Goal: Information Seeking & Learning: Learn about a topic

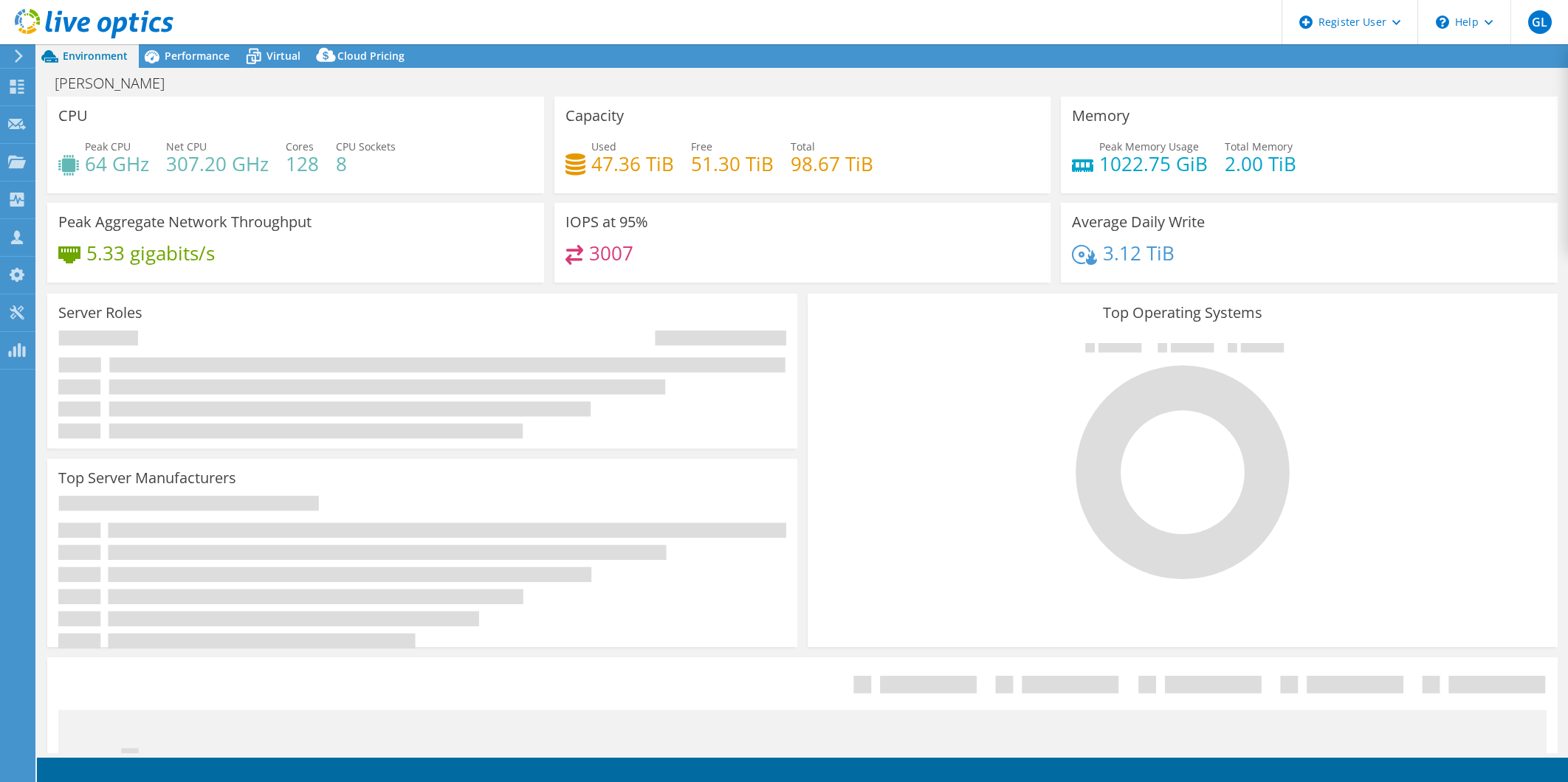
select select "USD"
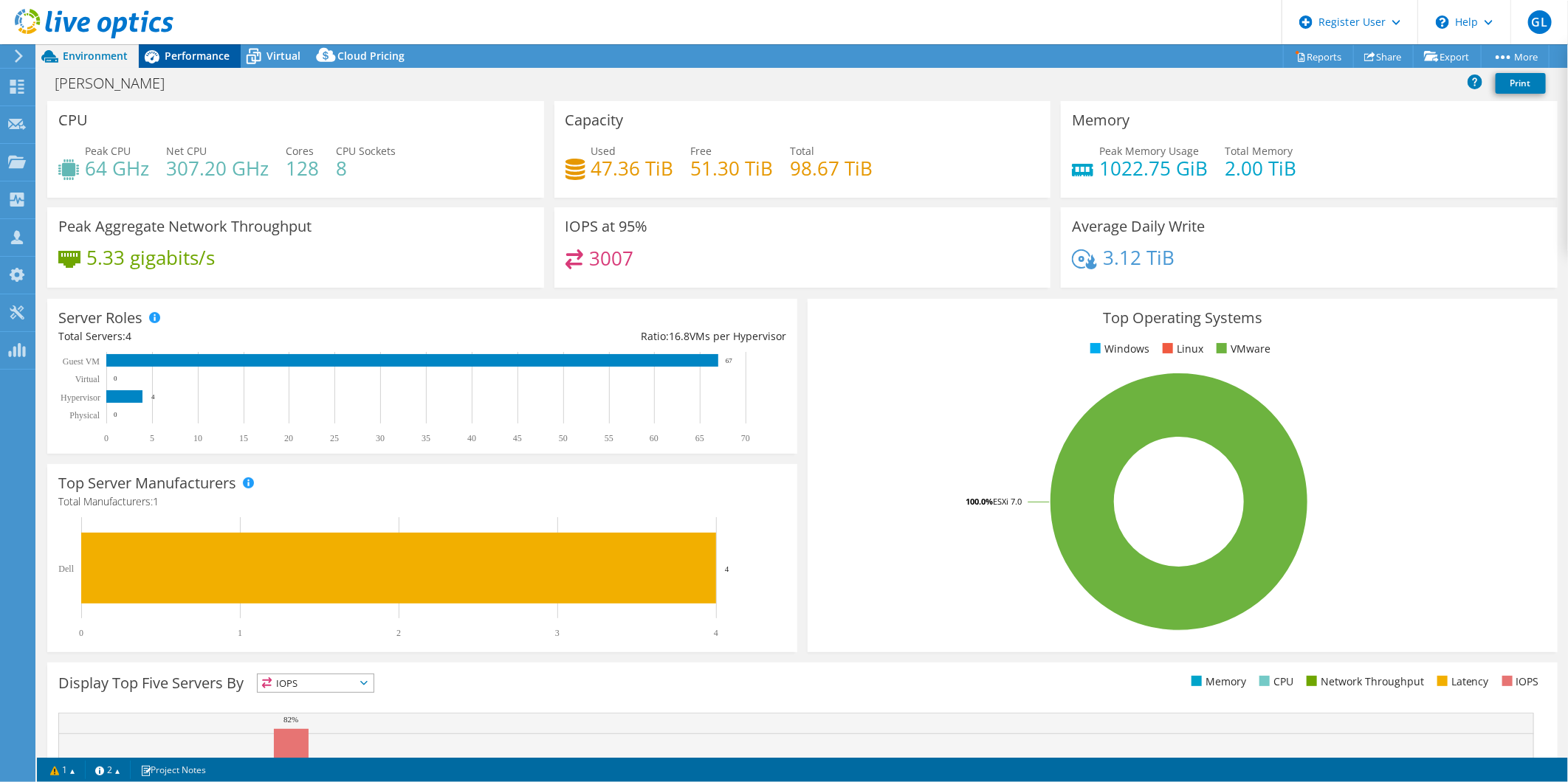
click at [233, 53] on div "Performance" at bounding box center [190, 56] width 102 height 24
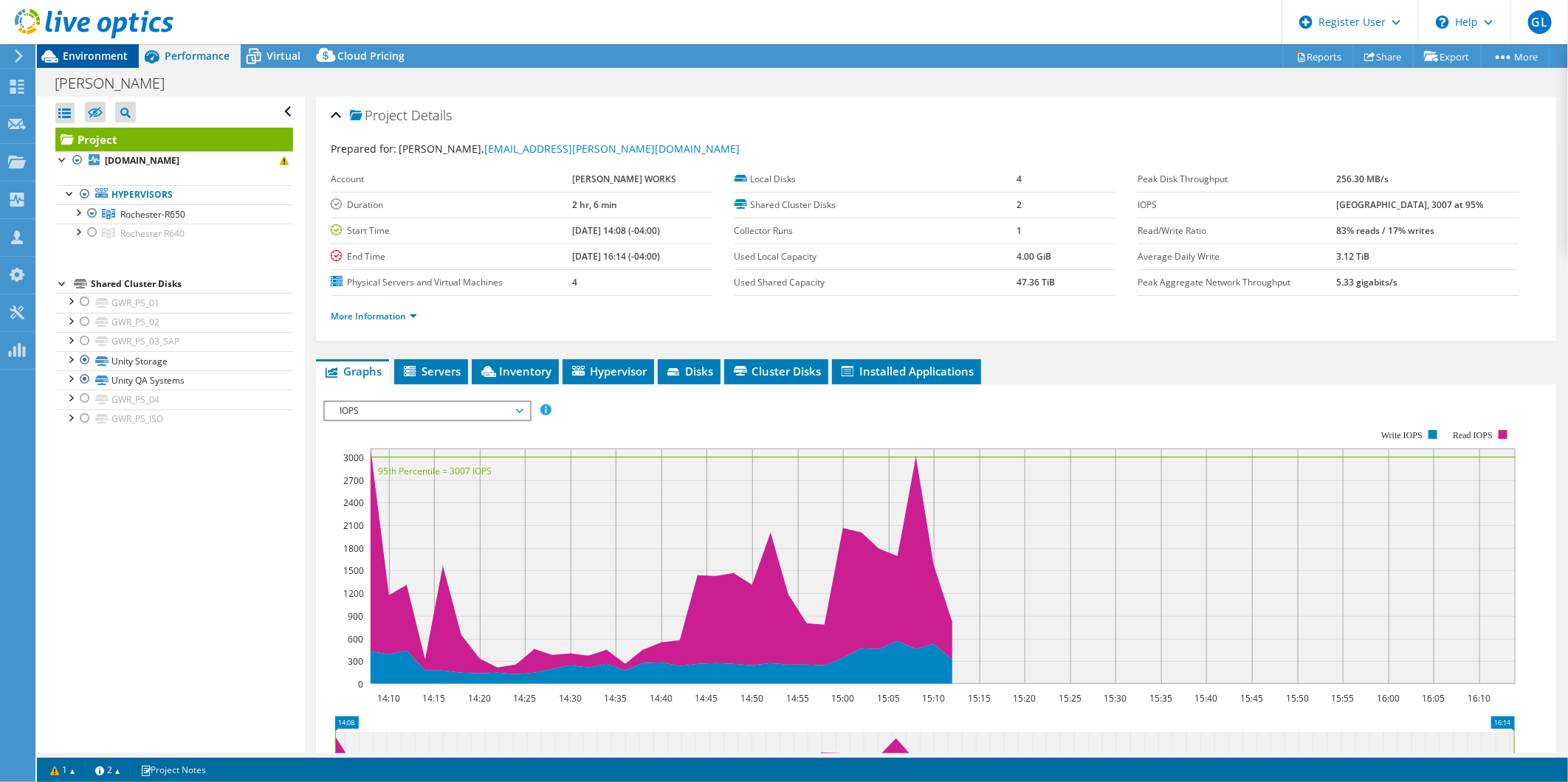
click at [71, 58] on span "Environment" at bounding box center [94, 56] width 65 height 14
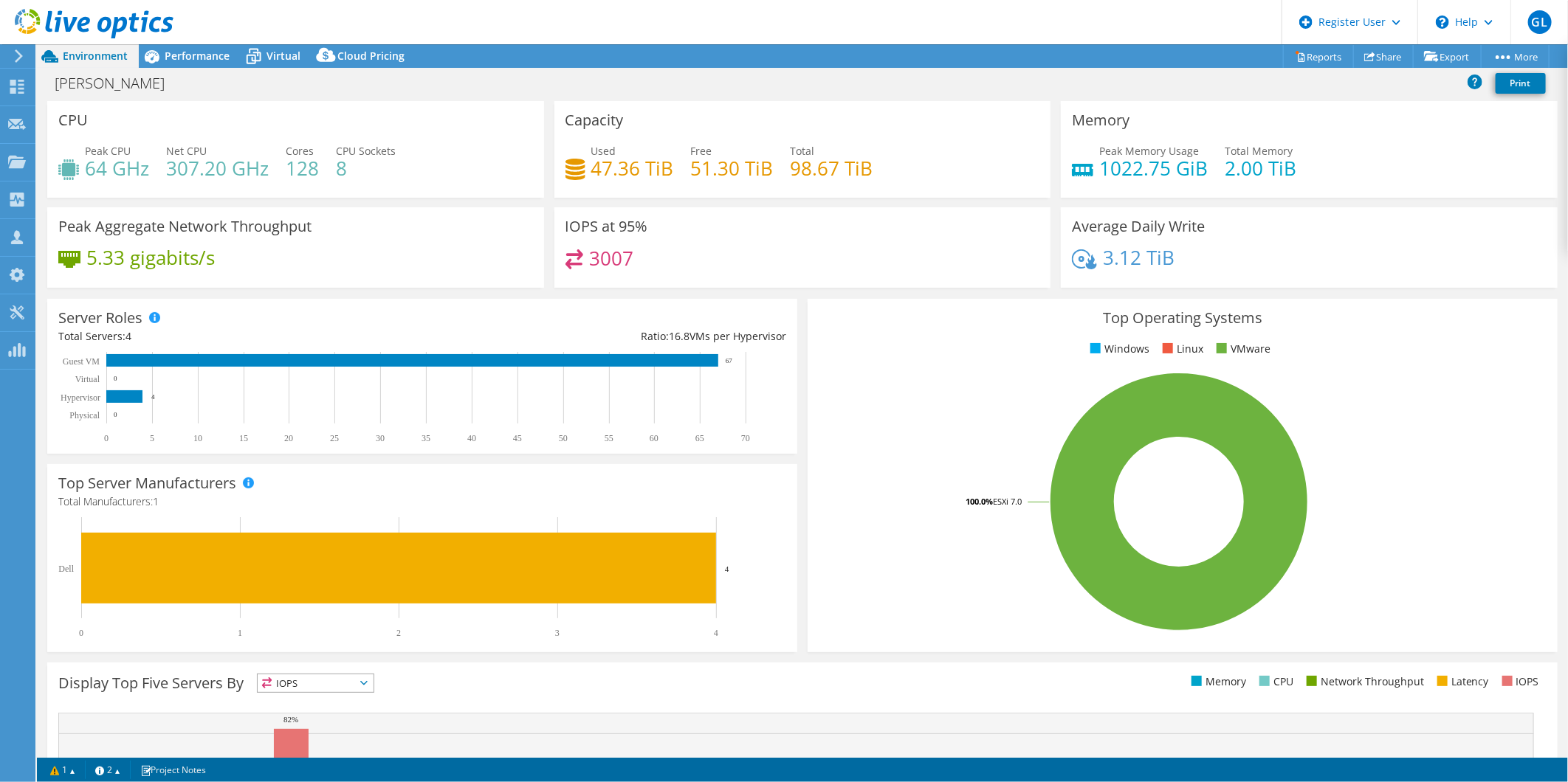
click at [1349, 152] on div "Peak Memory Usage 1022.75 GiB Total Memory 2.00 TiB" at bounding box center [1309, 167] width 475 height 48
click at [258, 59] on icon at bounding box center [253, 56] width 26 height 26
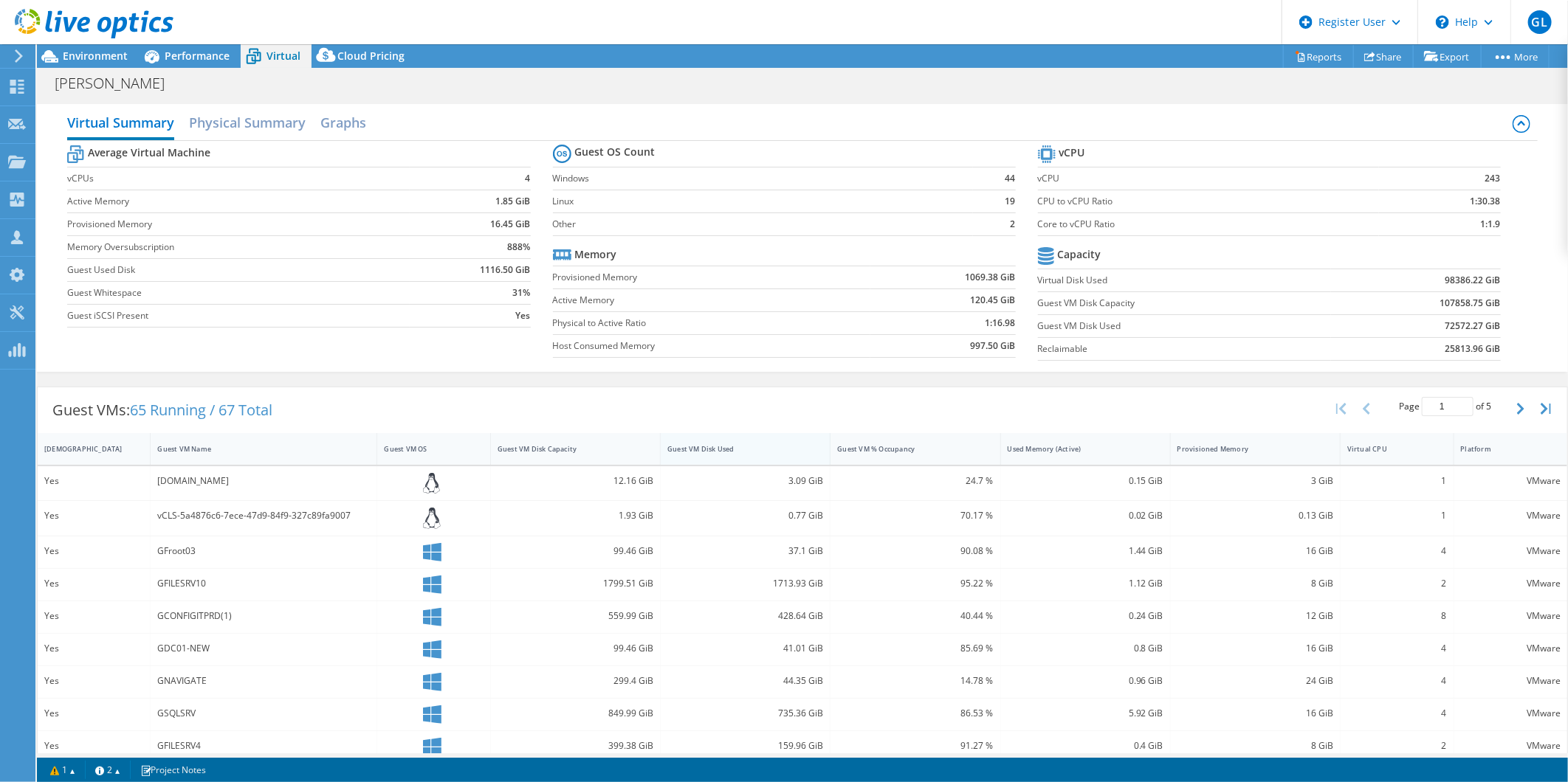
click at [747, 452] on div "Guest VM Disk Used" at bounding box center [736, 449] width 138 height 10
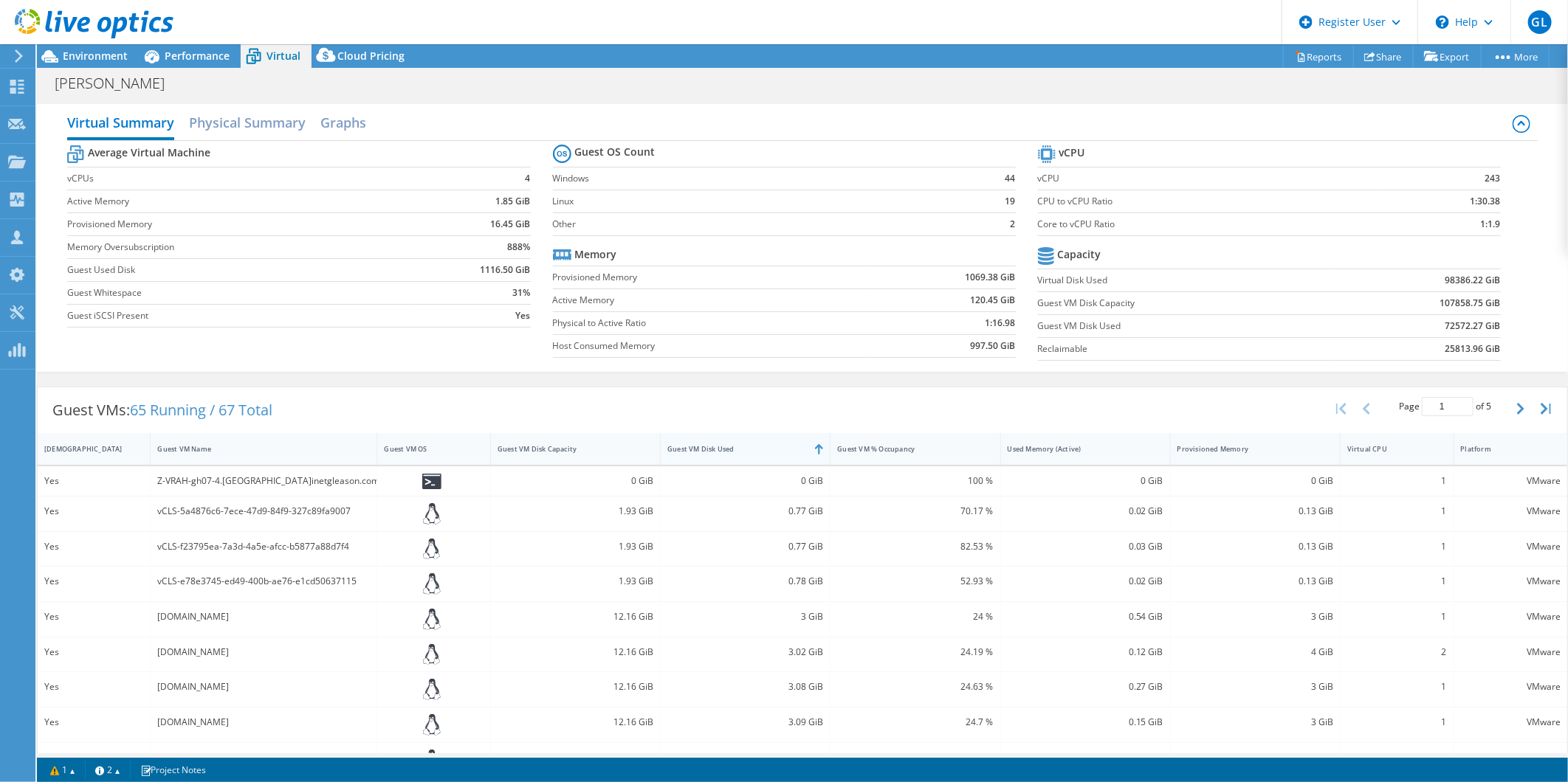
click at [747, 452] on div "Guest VM Disk Used" at bounding box center [736, 449] width 138 height 10
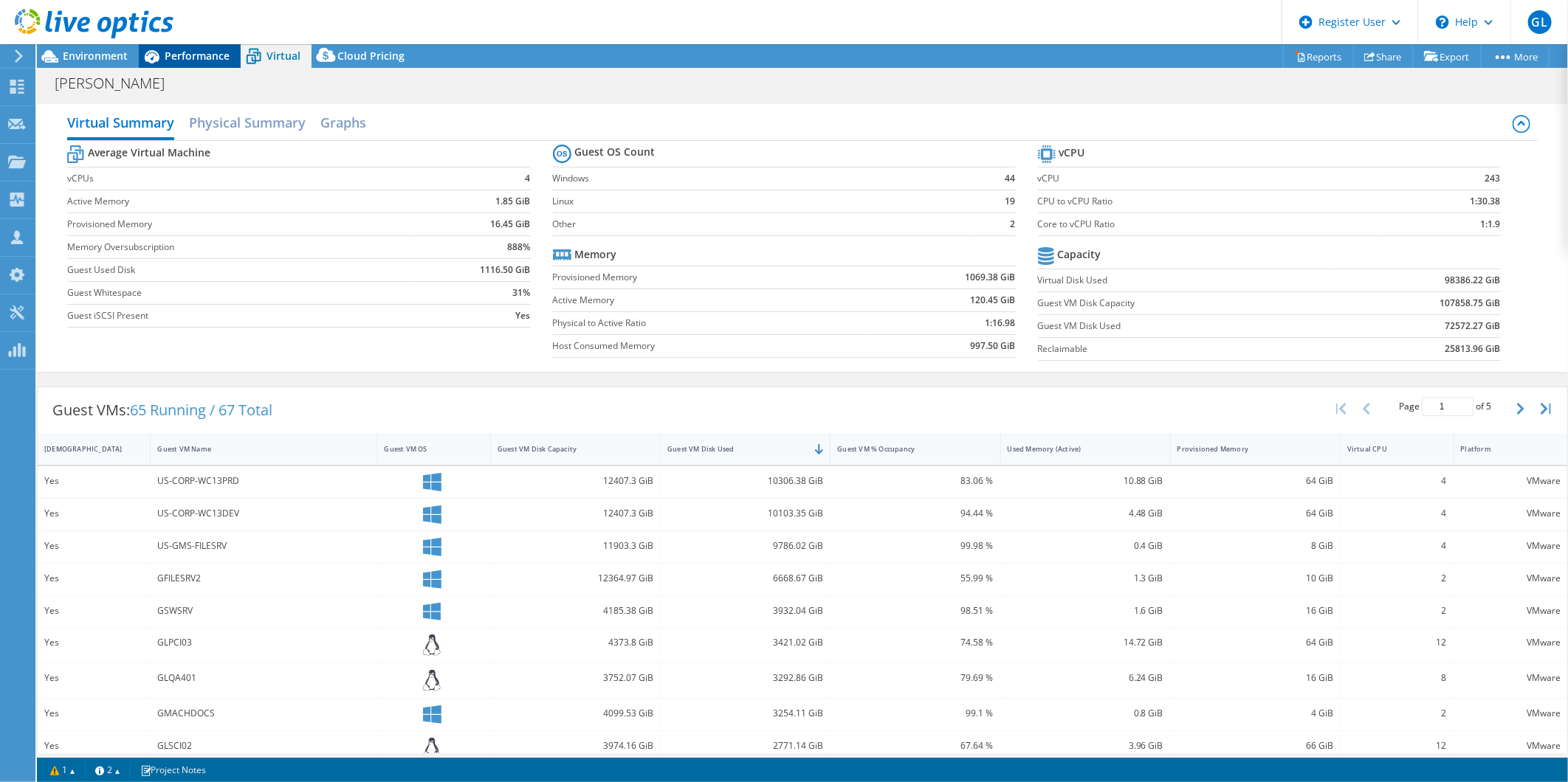
click at [209, 53] on span "Performance" at bounding box center [197, 56] width 65 height 14
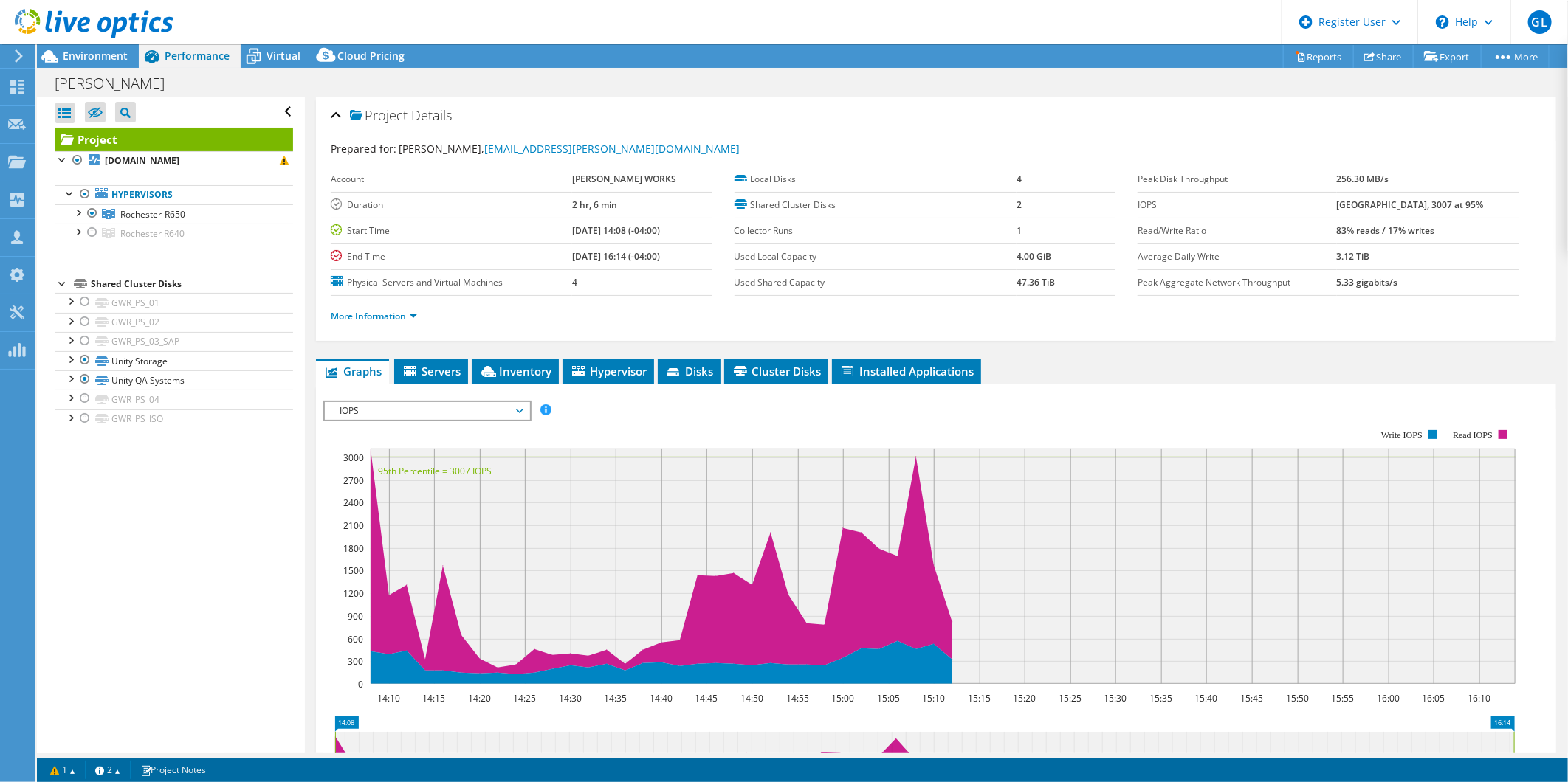
click at [415, 308] on li "More Information" at bounding box center [378, 316] width 95 height 16
click at [415, 313] on link "More Information" at bounding box center [373, 316] width 86 height 12
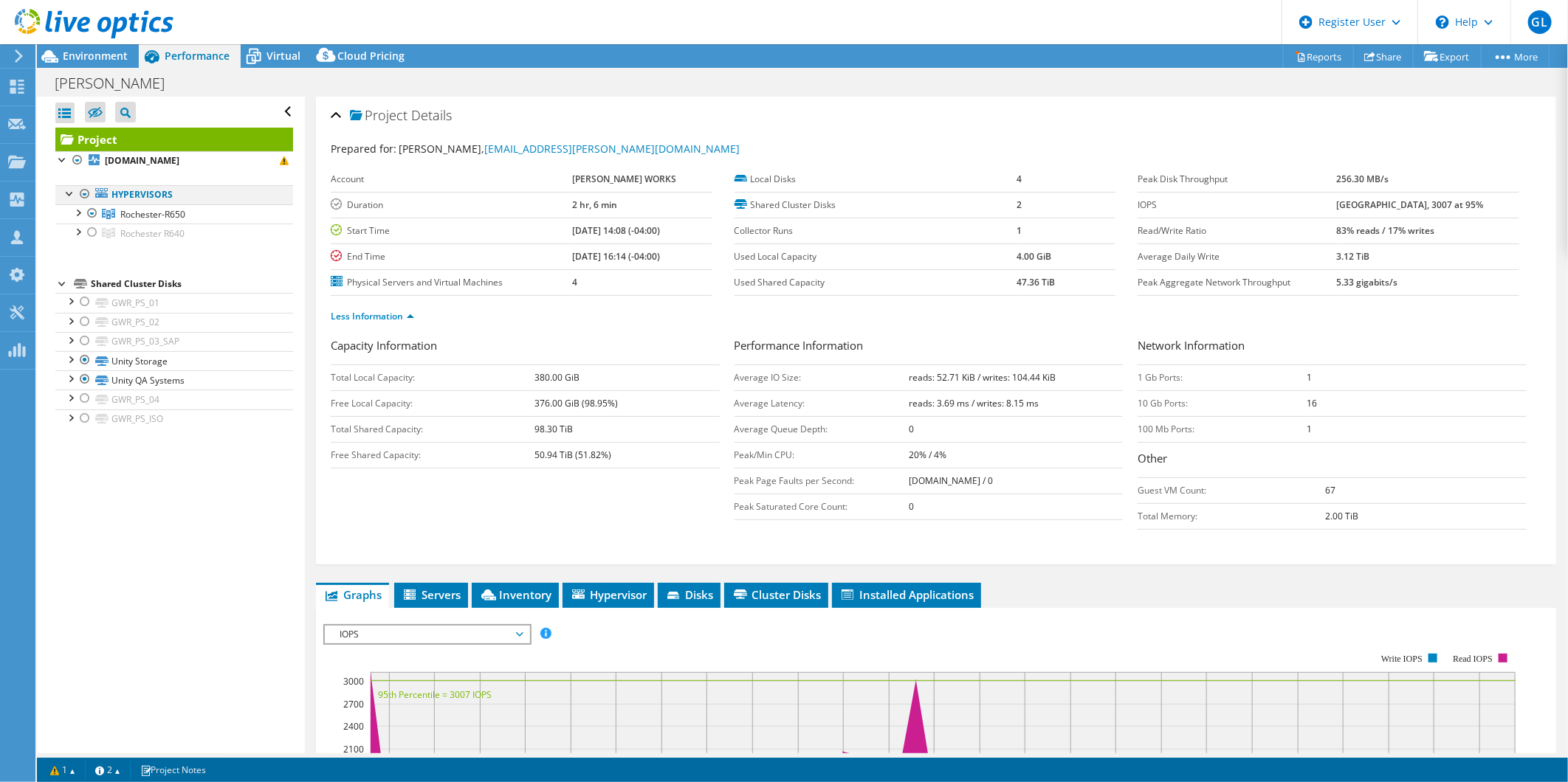
click at [79, 196] on div at bounding box center [85, 194] width 15 height 18
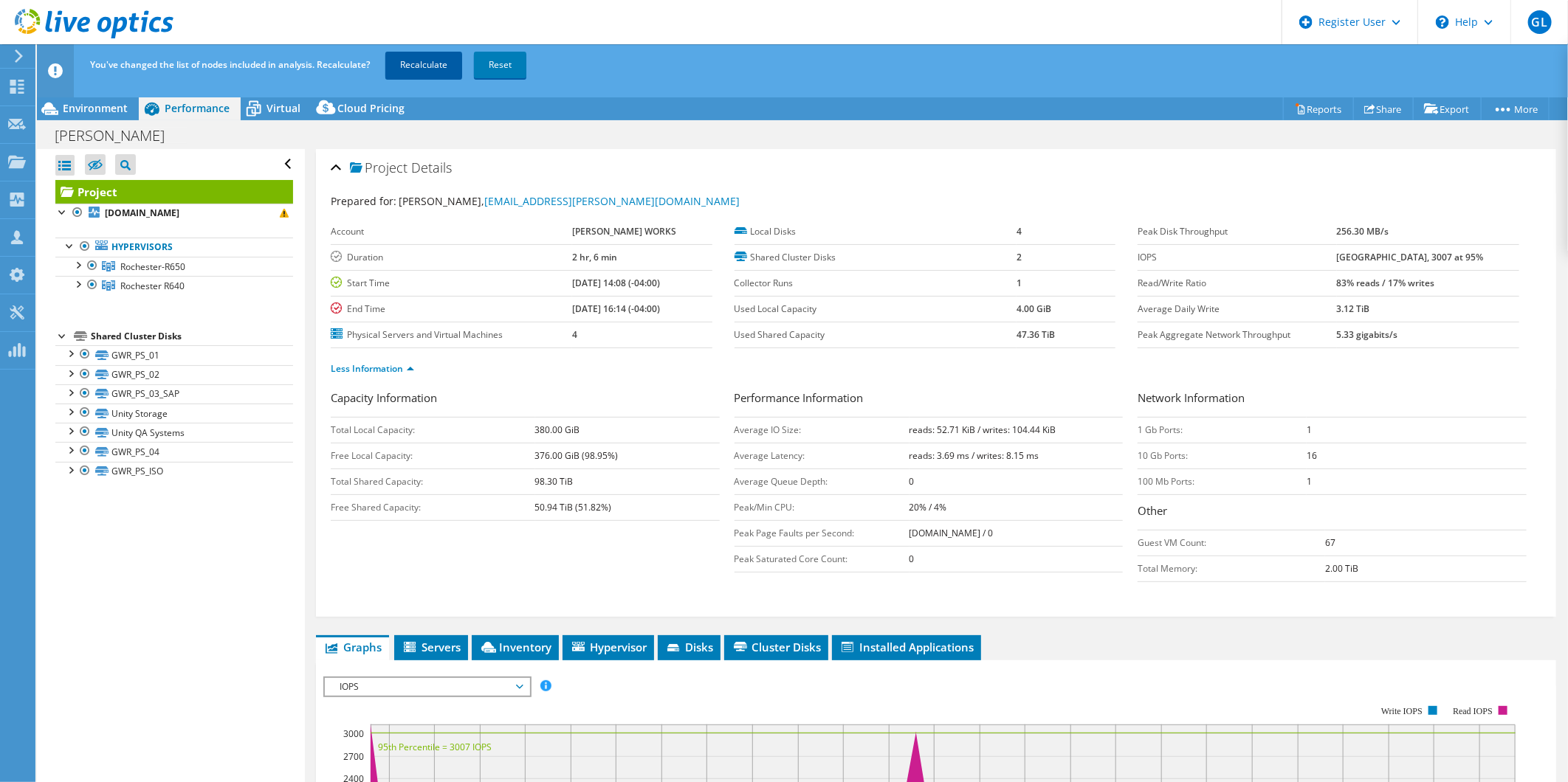
click at [438, 69] on link "Recalculate" at bounding box center [423, 65] width 77 height 27
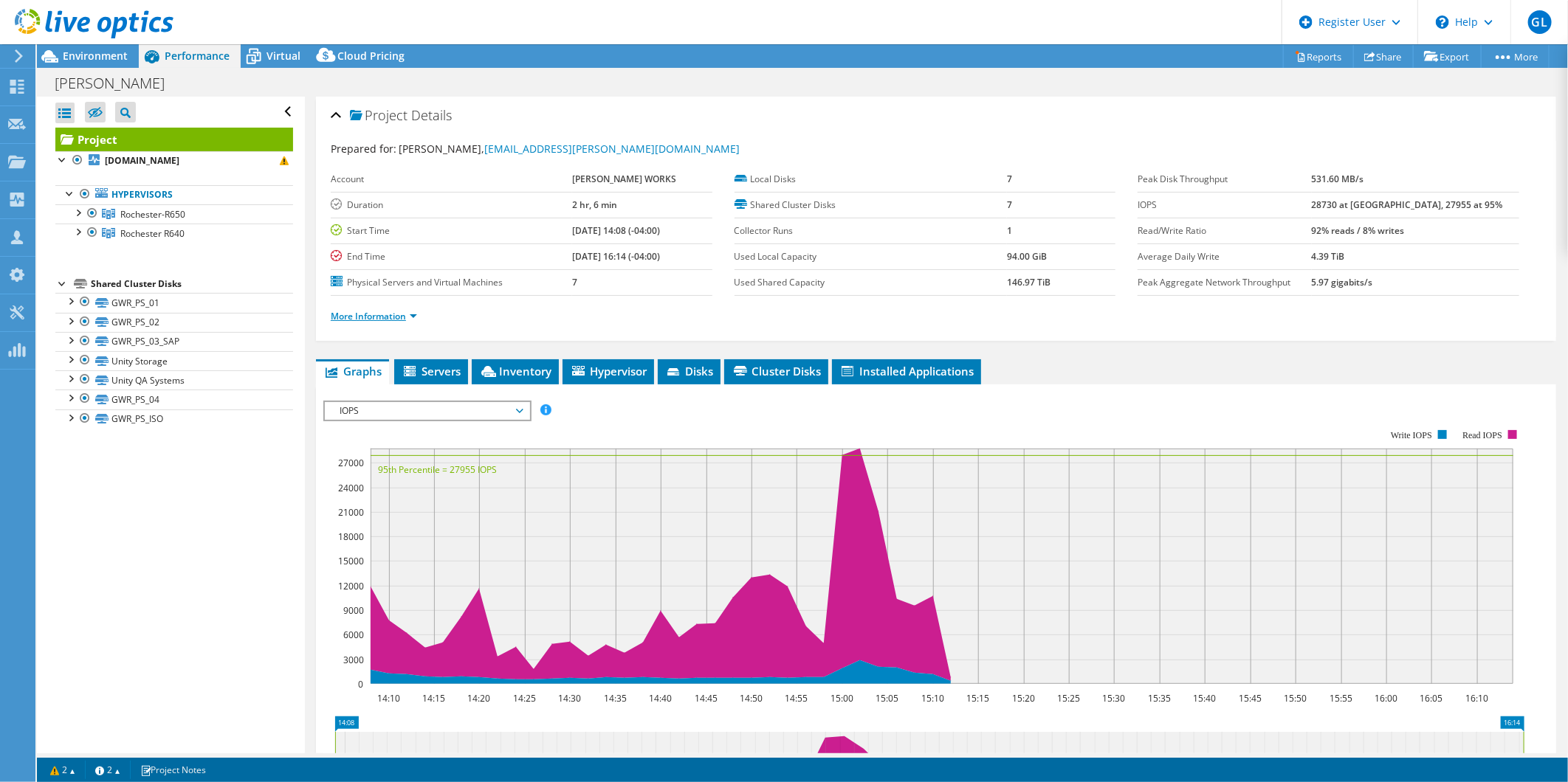
click at [365, 313] on link "More Information" at bounding box center [373, 316] width 86 height 12
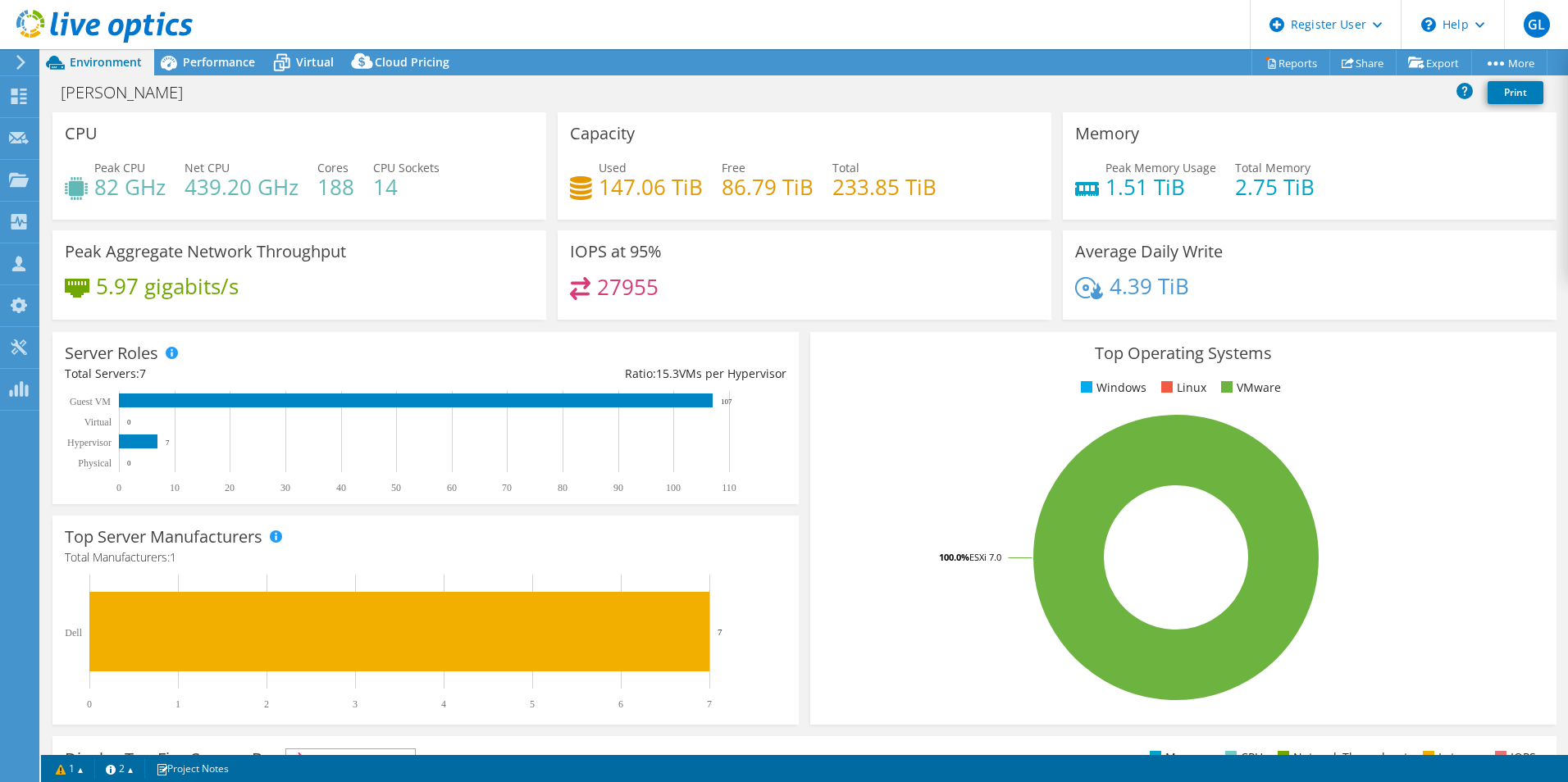
select select "USD"
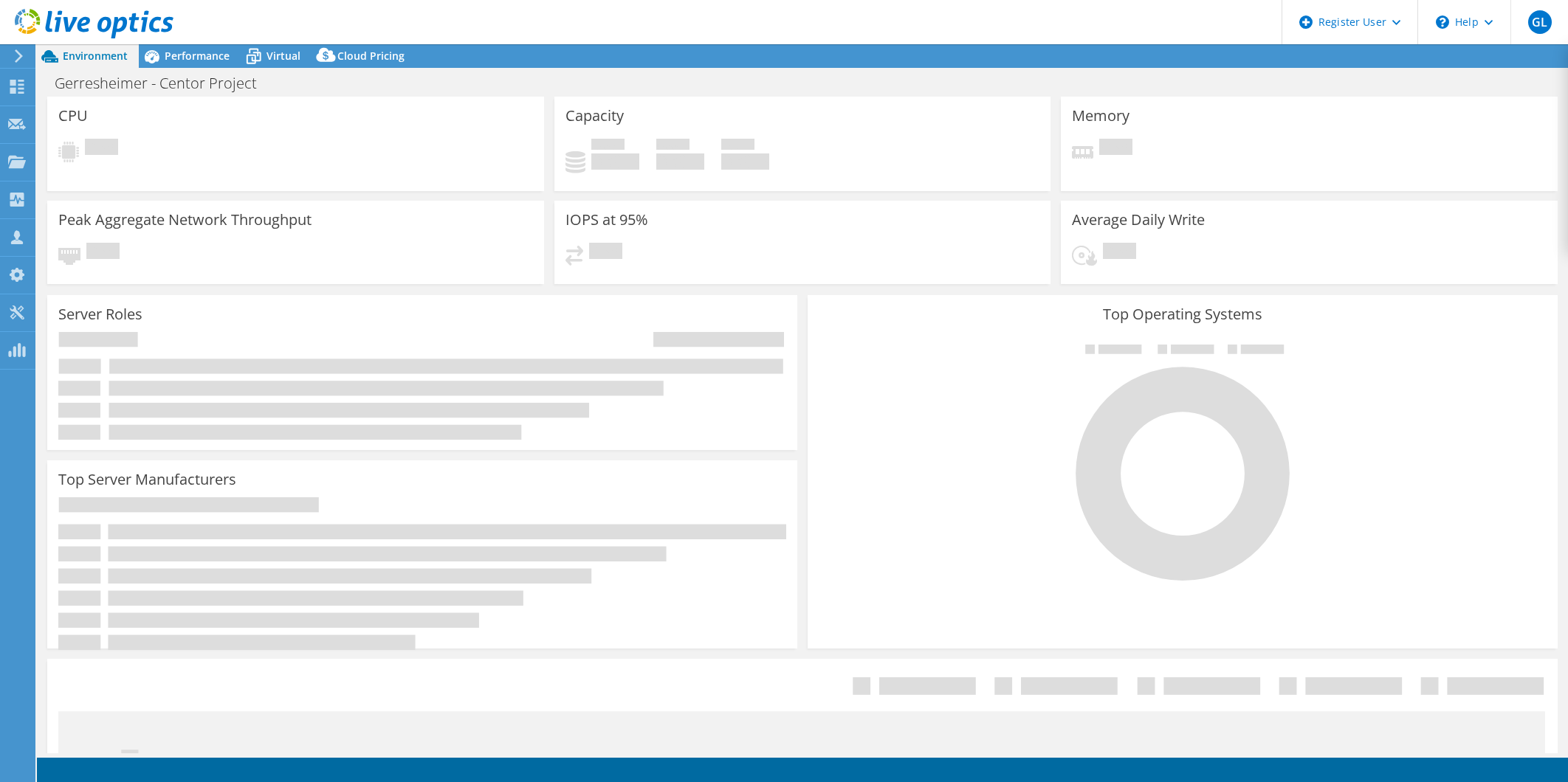
select select "USD"
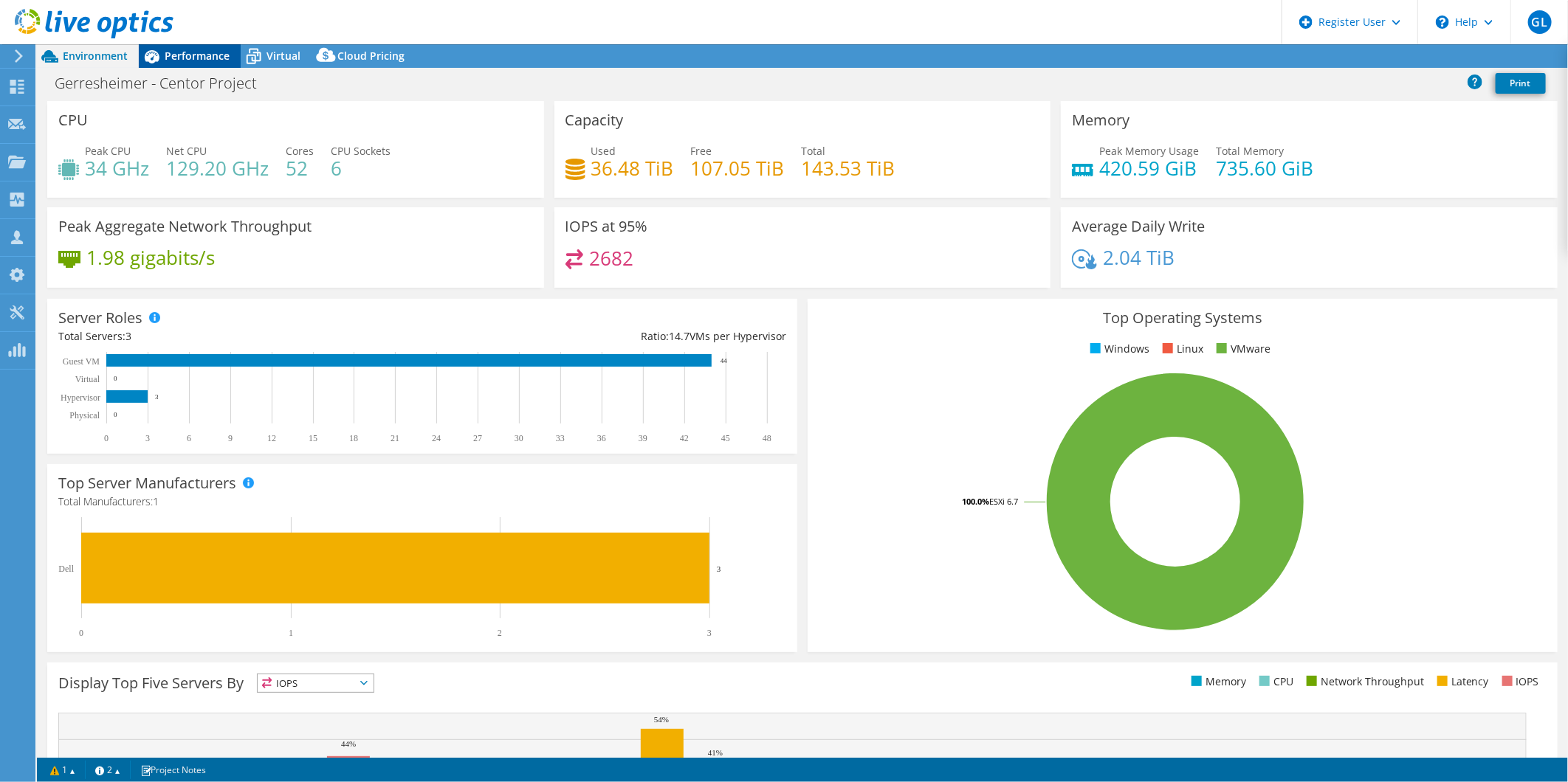
click at [197, 56] on span "Performance" at bounding box center [197, 56] width 65 height 14
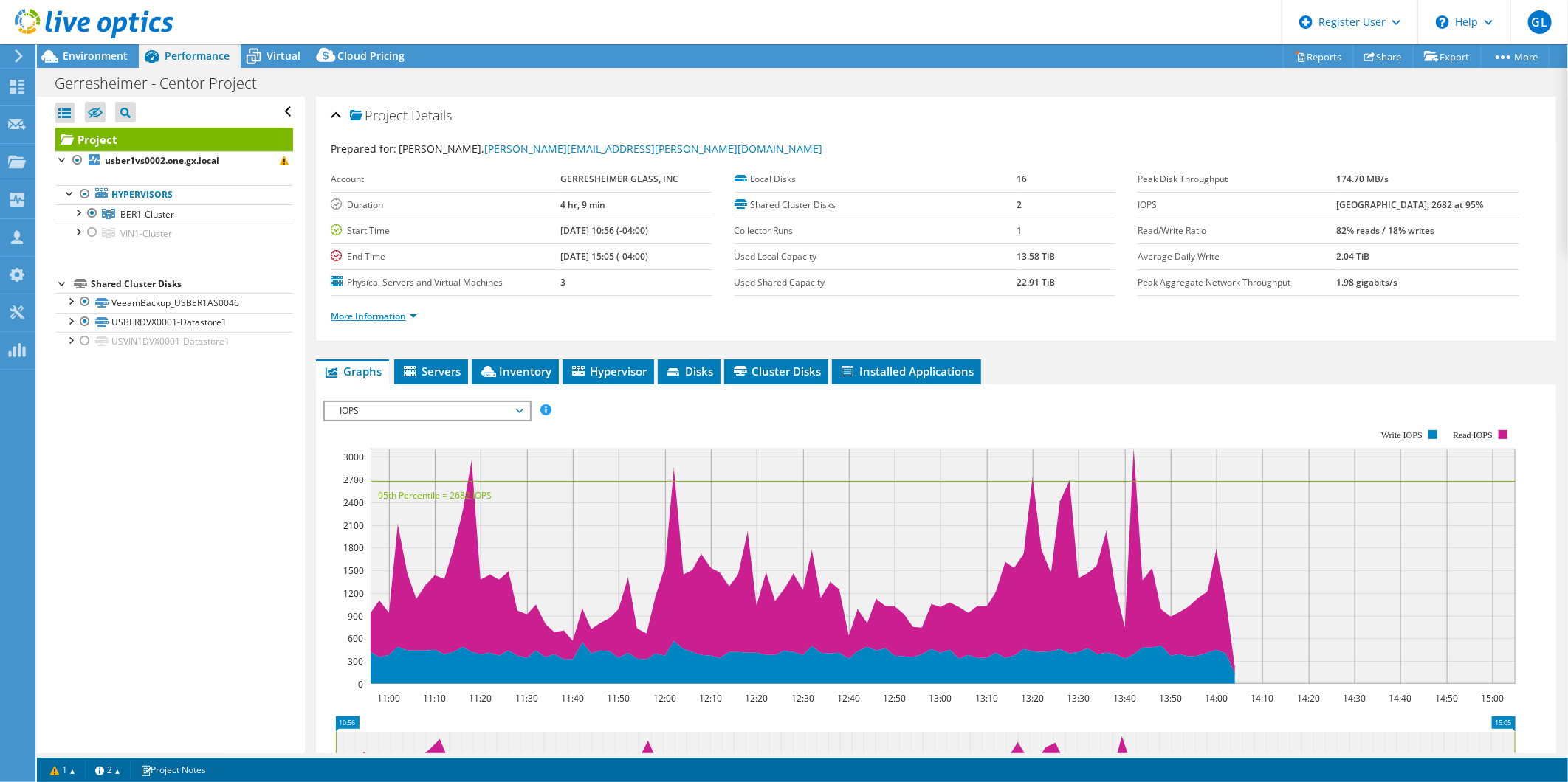
click at [391, 312] on link "More Information" at bounding box center [373, 316] width 86 height 12
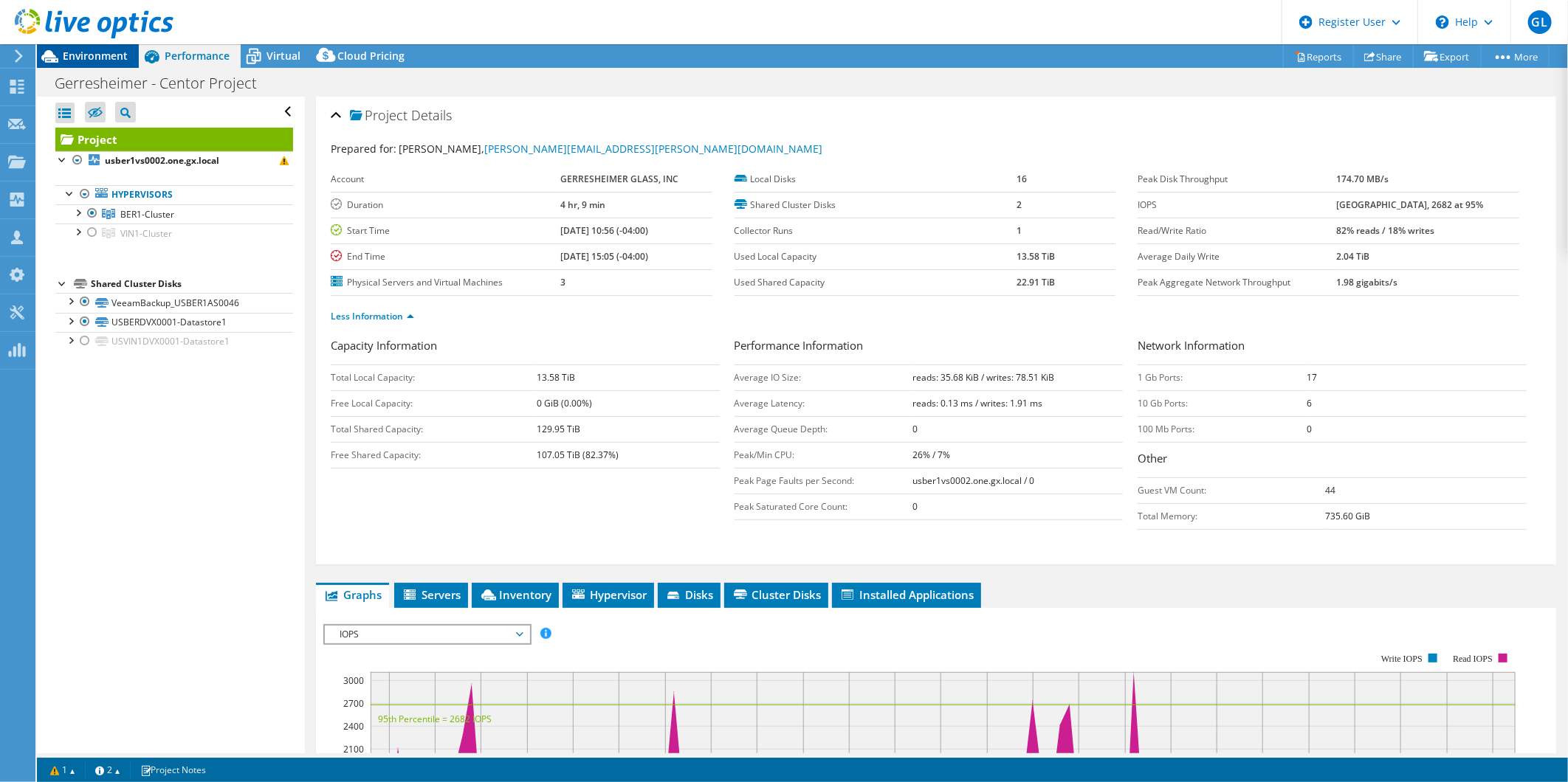
click at [76, 65] on div "Environment" at bounding box center [87, 56] width 102 height 24
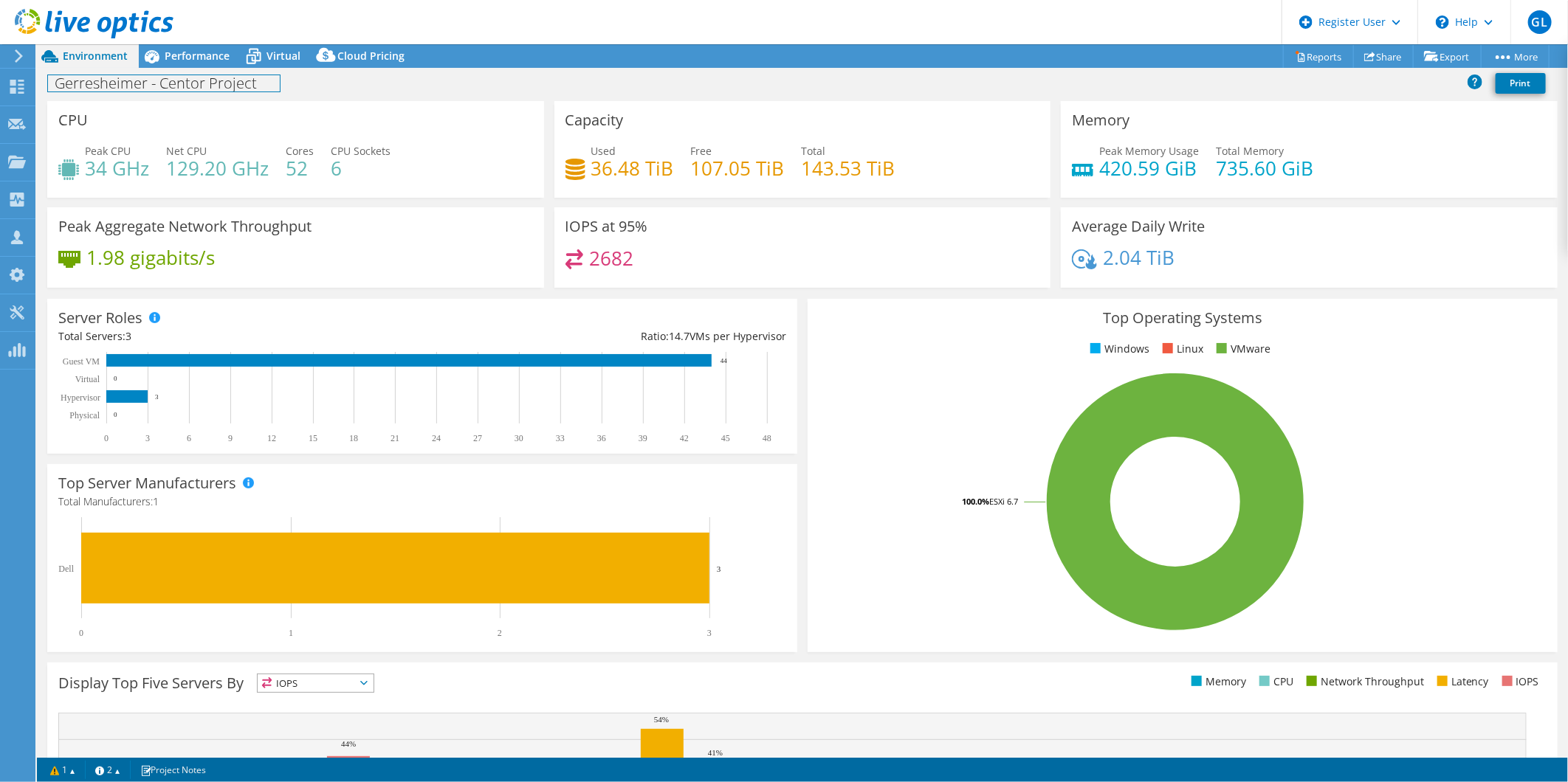
click at [152, 76] on h1 "Gerresheimer - Centor Project" at bounding box center [164, 84] width 232 height 16
click at [180, 61] on span "Performance" at bounding box center [197, 56] width 65 height 14
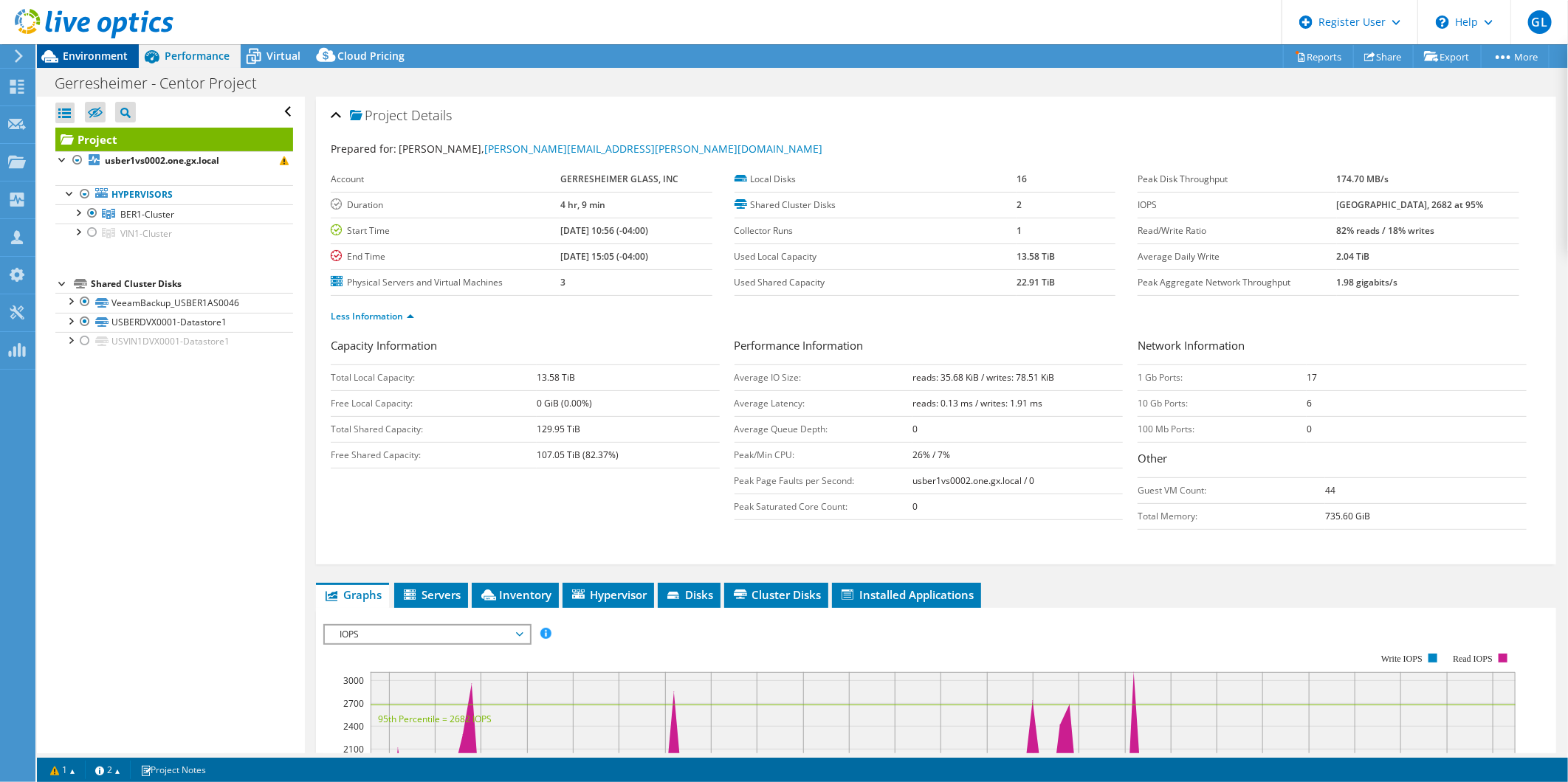
click at [81, 54] on span "Environment" at bounding box center [94, 56] width 65 height 14
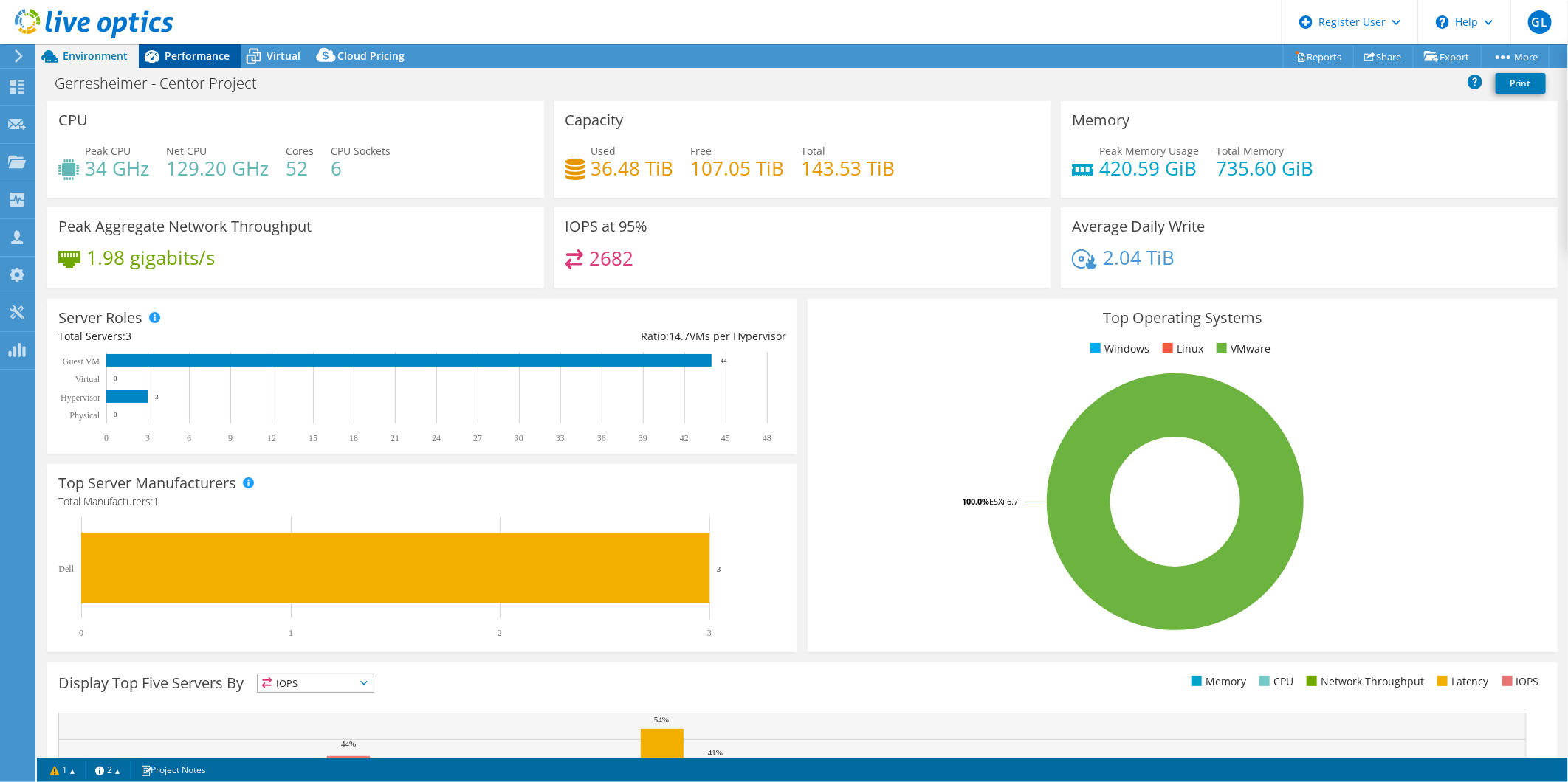
click at [217, 53] on span "Performance" at bounding box center [197, 56] width 65 height 14
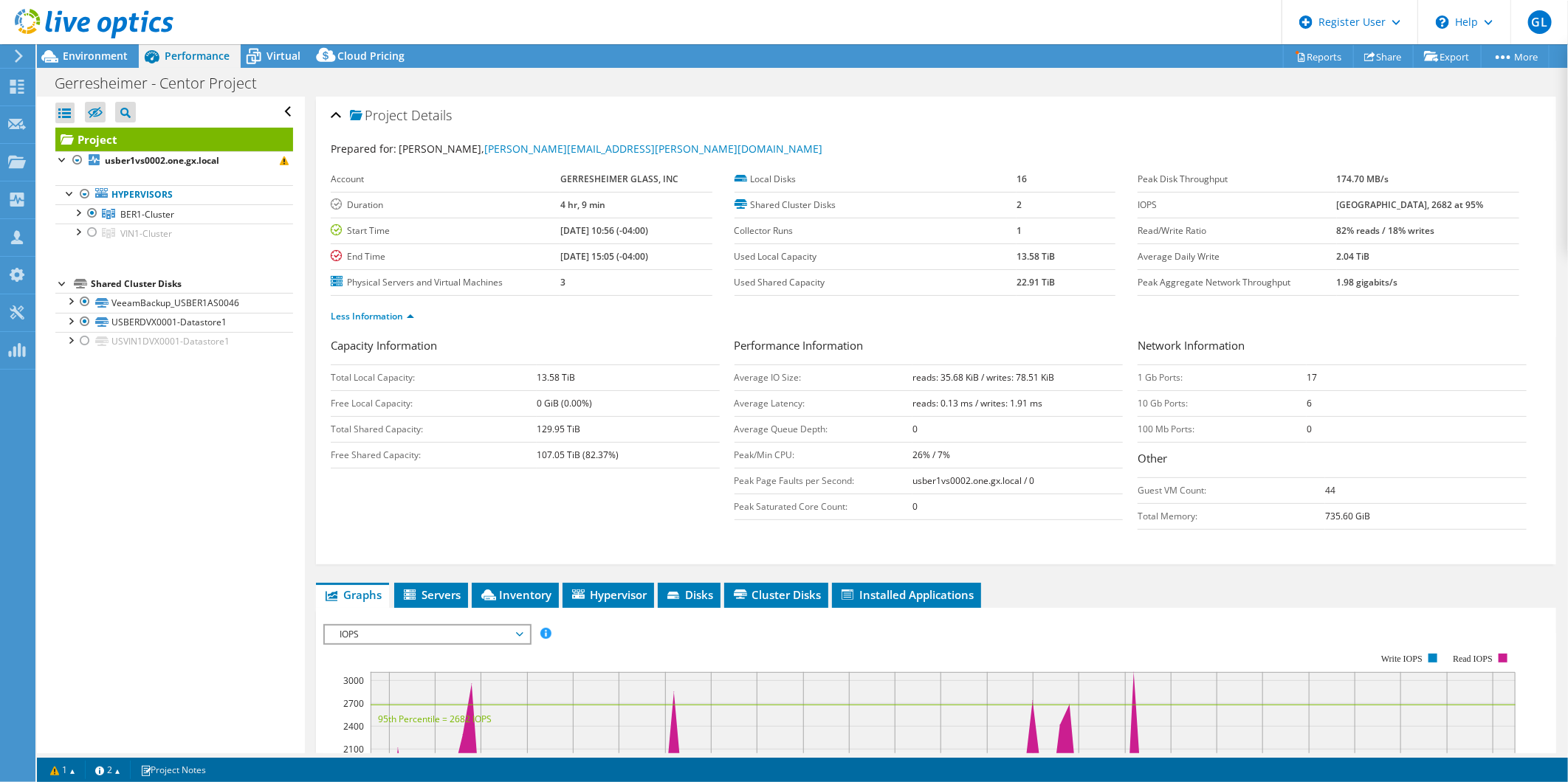
click at [488, 630] on span "IOPS" at bounding box center [427, 635] width 190 height 18
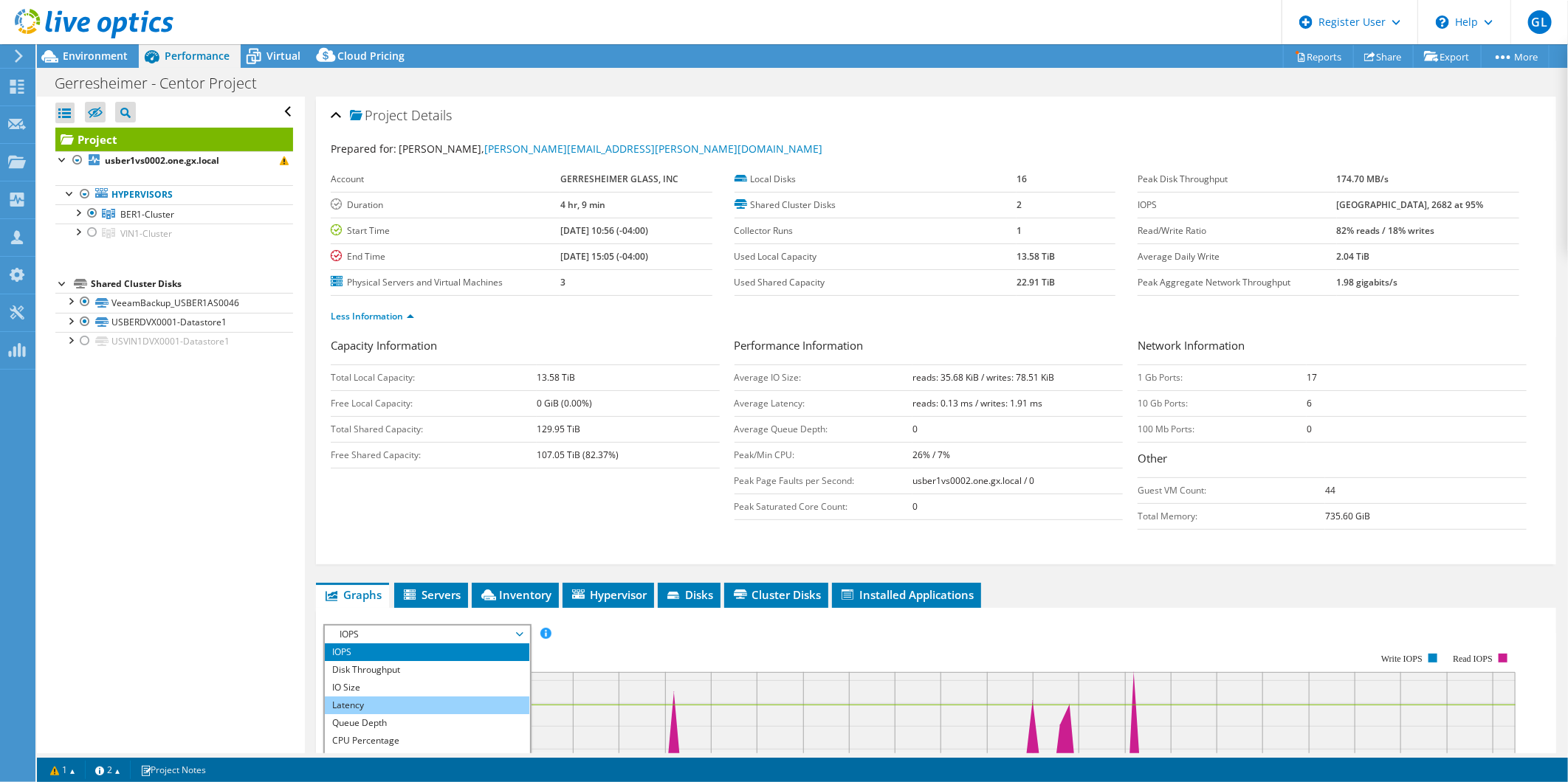
click at [447, 703] on li "Latency" at bounding box center [427, 705] width 204 height 18
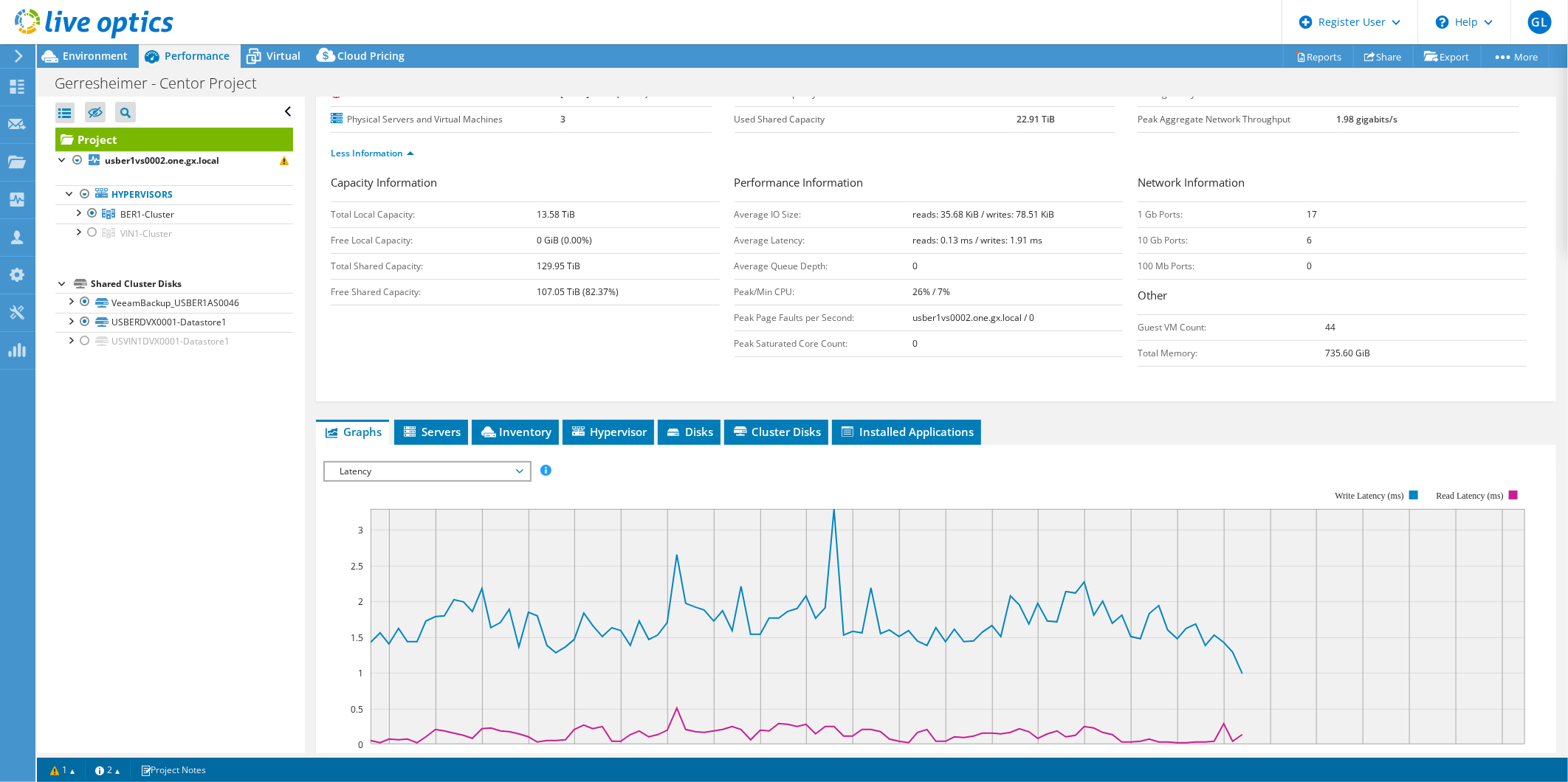
scroll to position [164, 0]
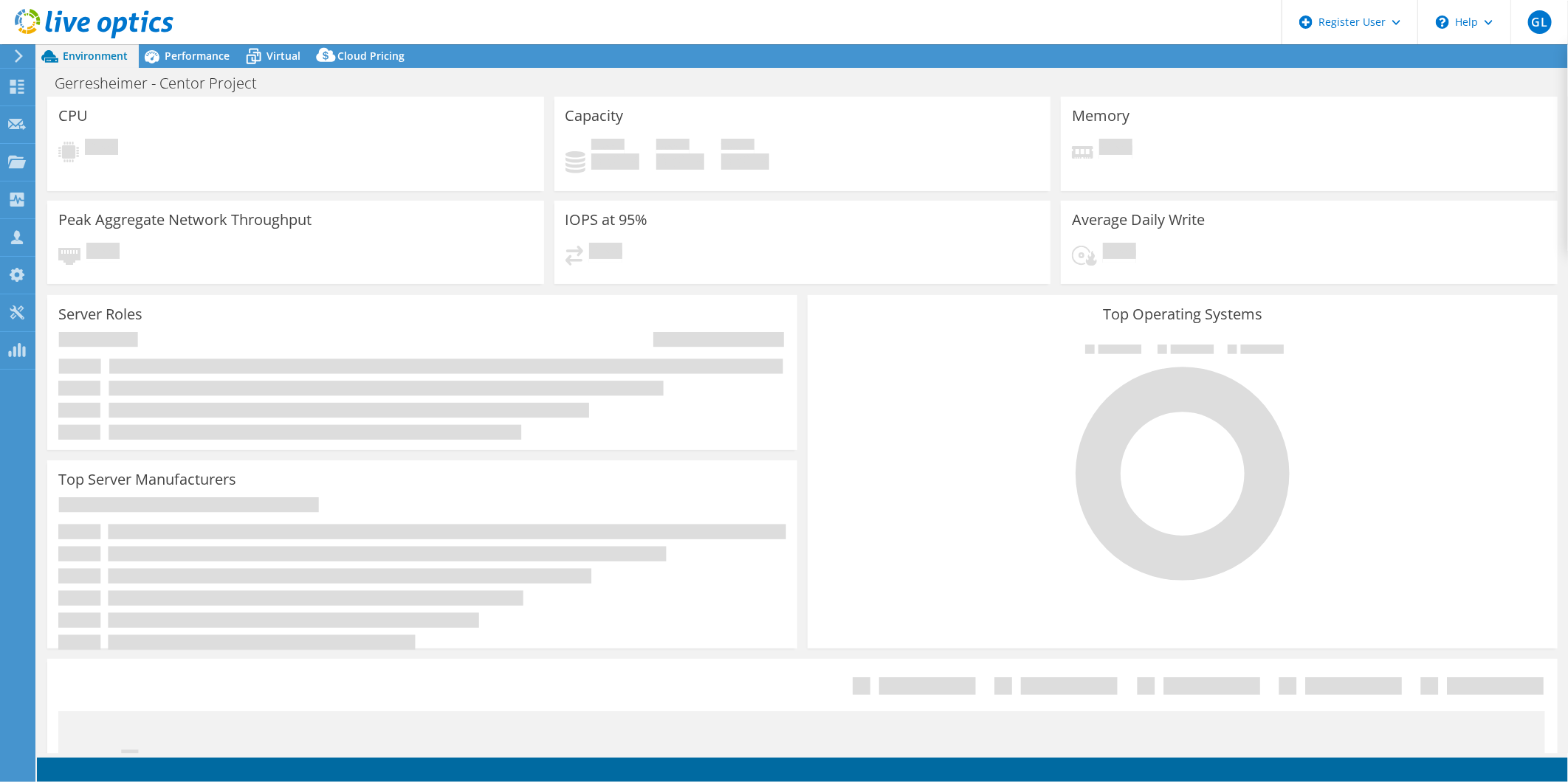
select select "USD"
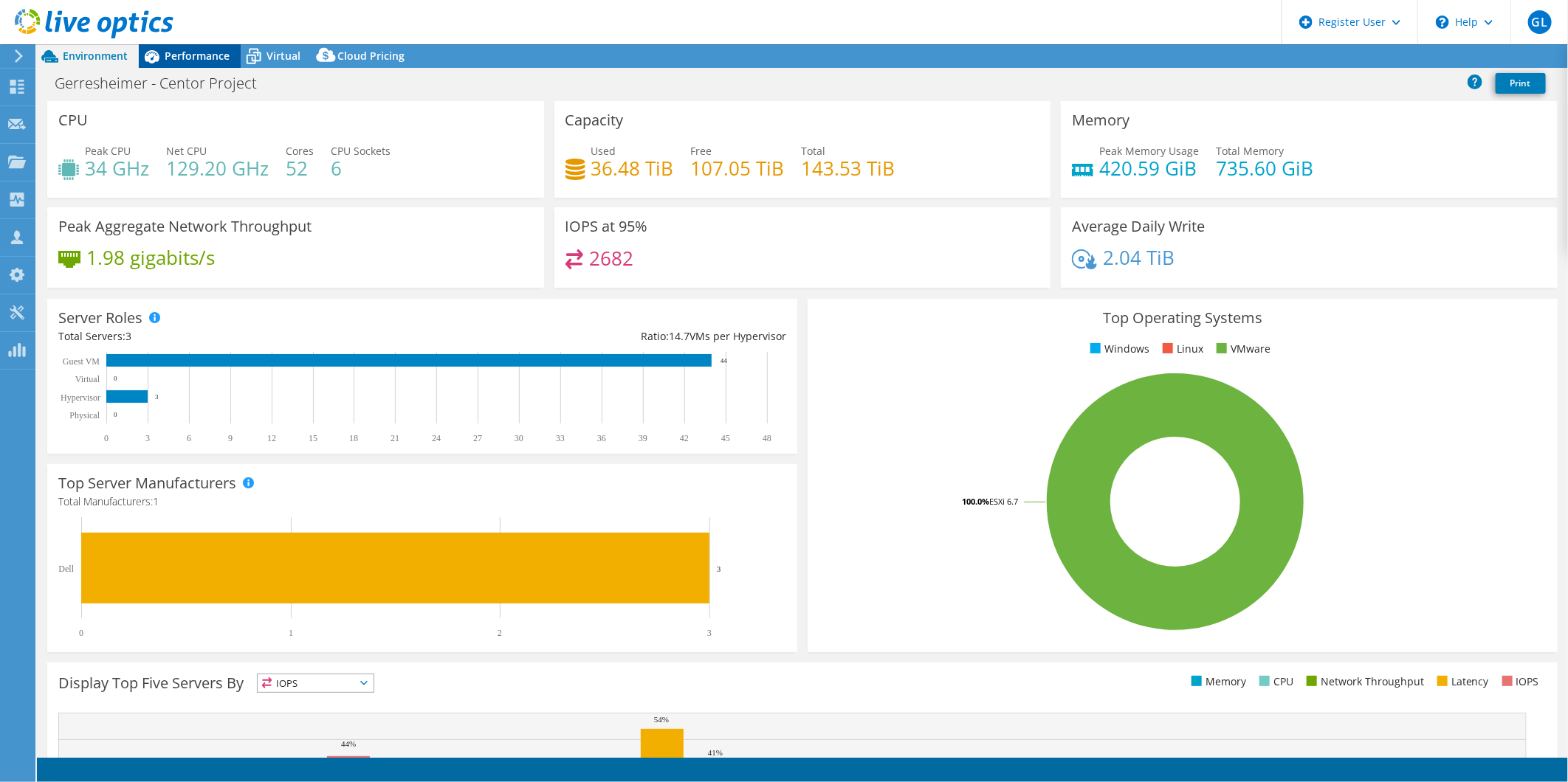
click at [216, 53] on span "Performance" at bounding box center [197, 56] width 65 height 14
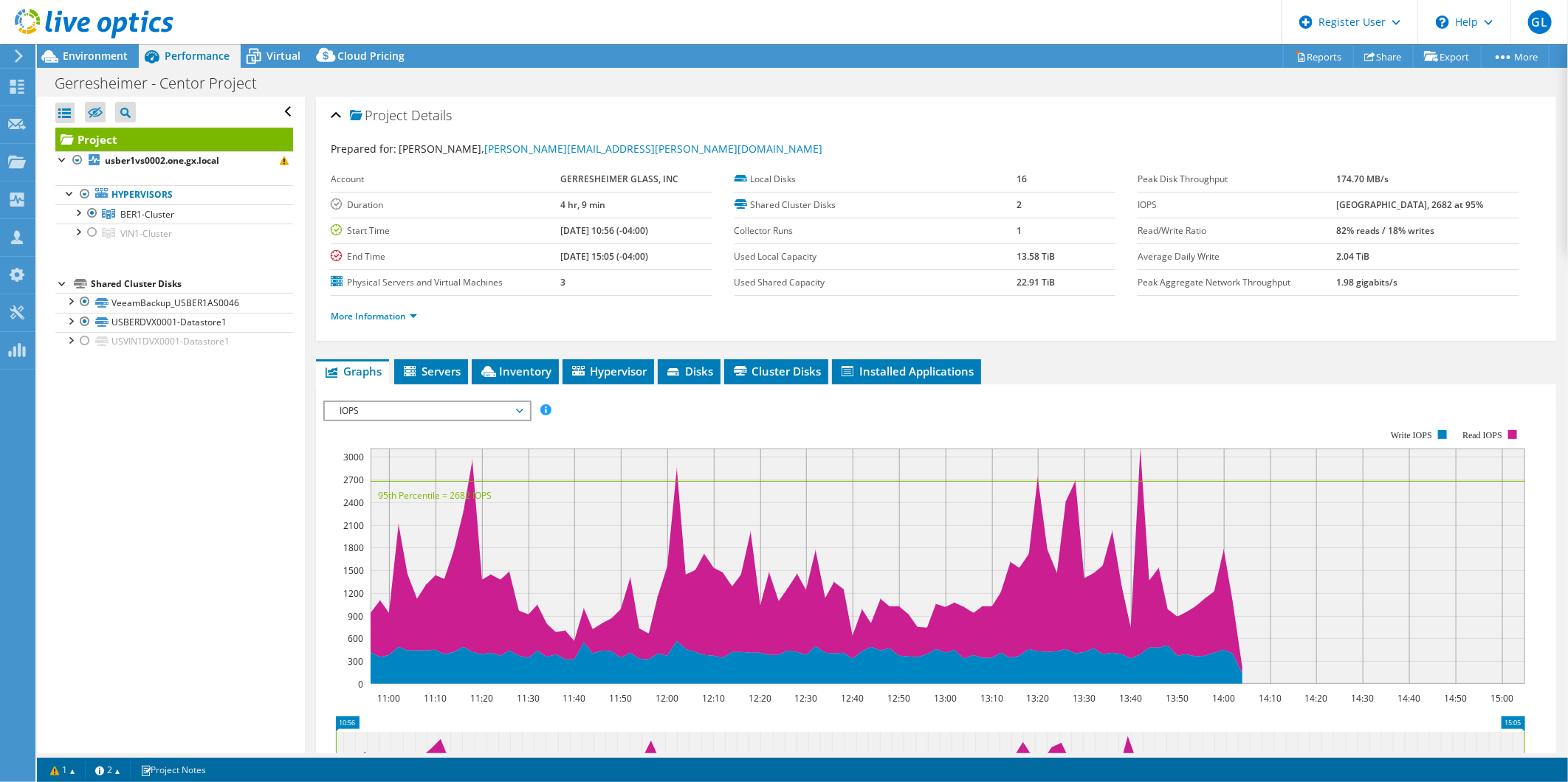
click at [406, 414] on span "IOPS" at bounding box center [427, 411] width 190 height 18
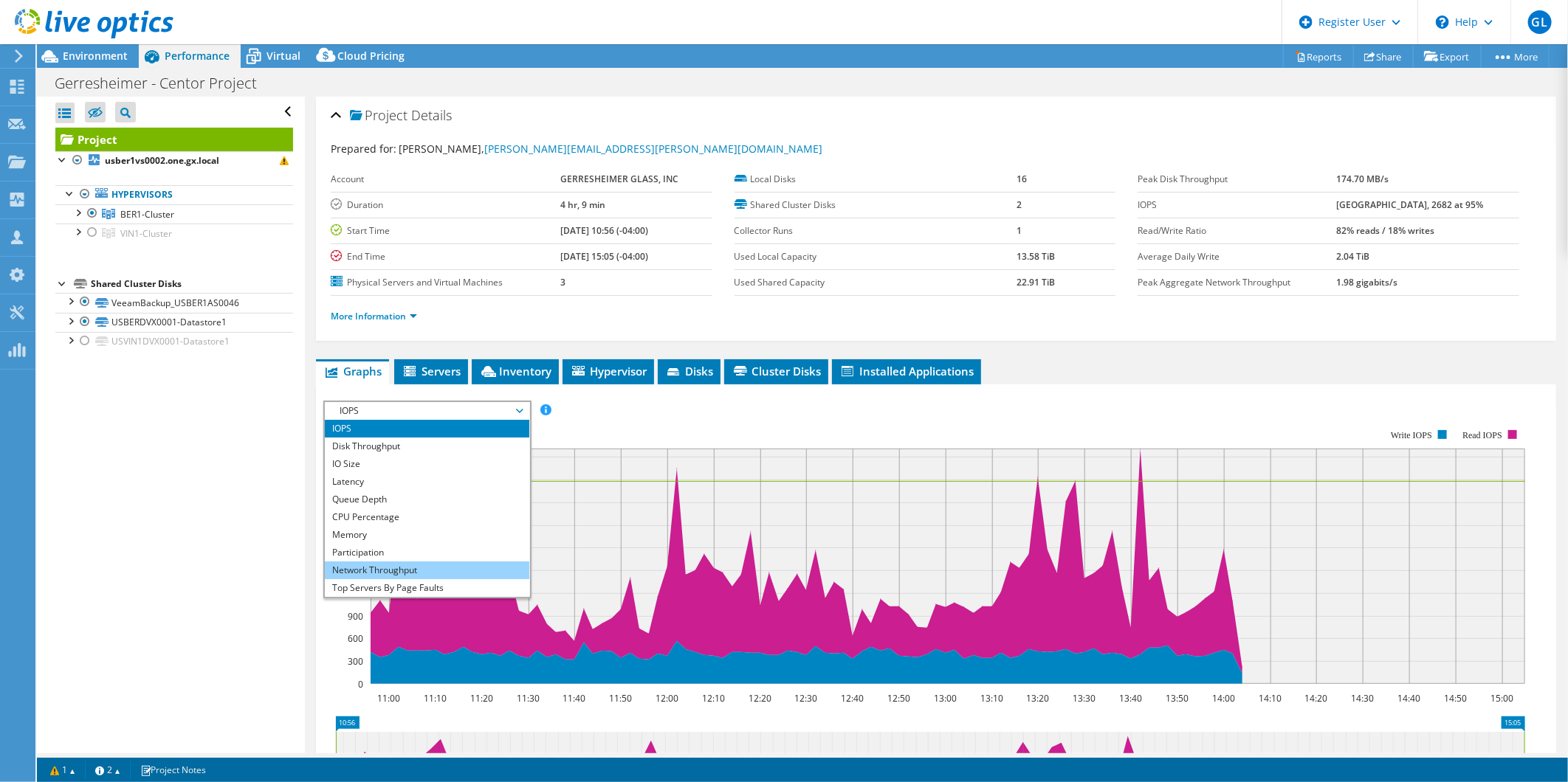
scroll to position [53, 0]
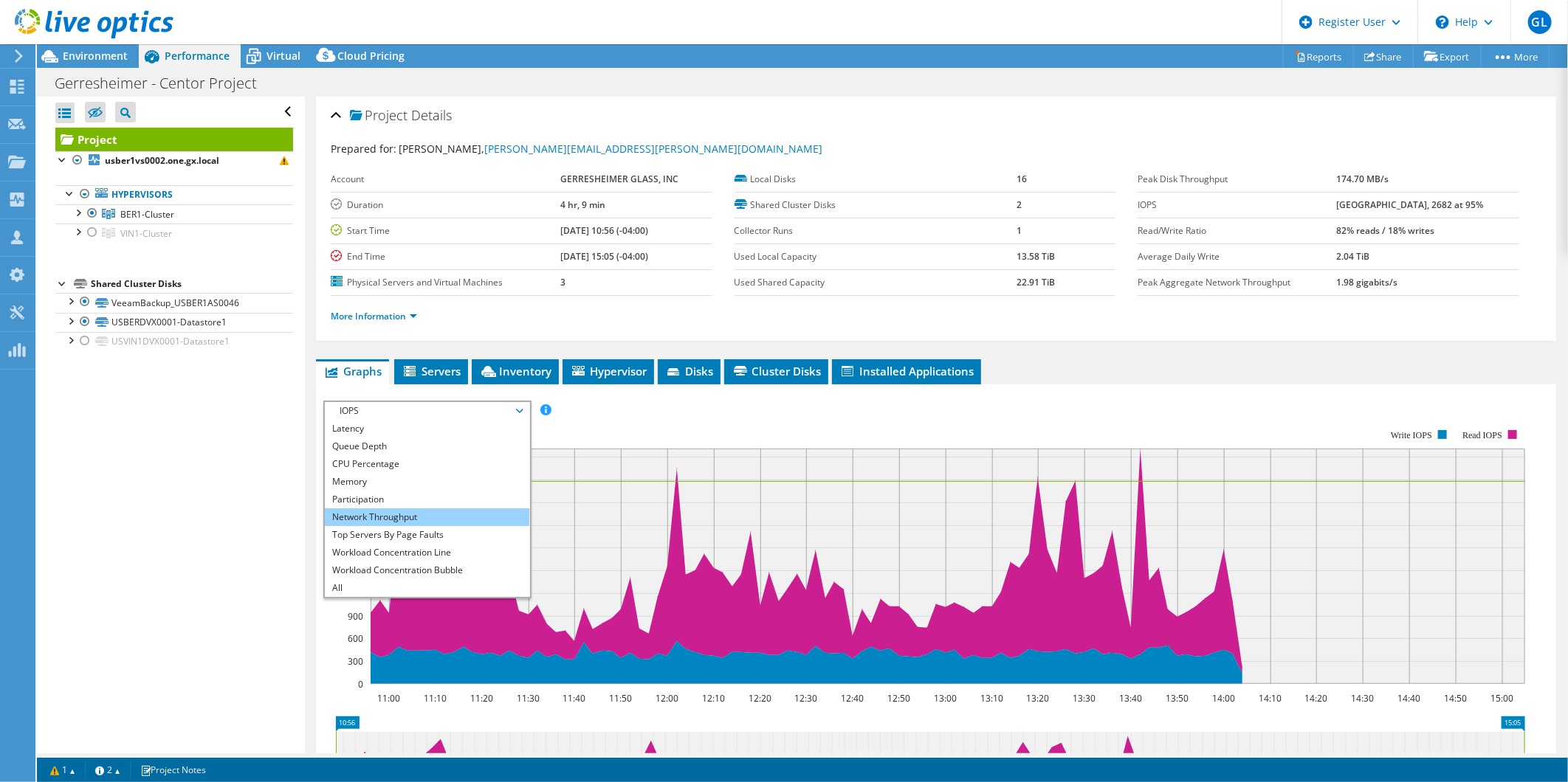
click at [433, 566] on li "Workload Concentration Bubble" at bounding box center [427, 570] width 204 height 18
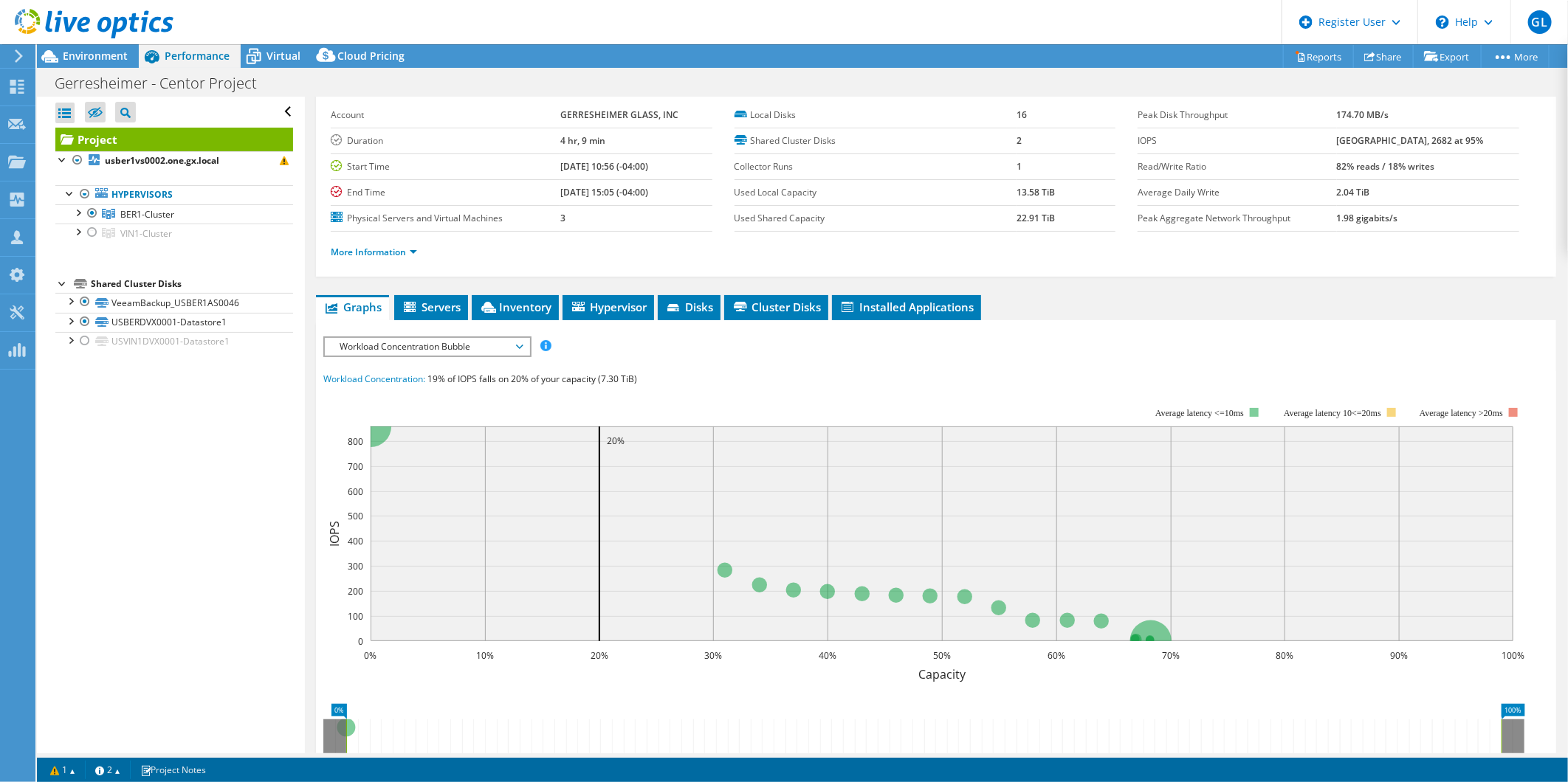
scroll to position [164, 0]
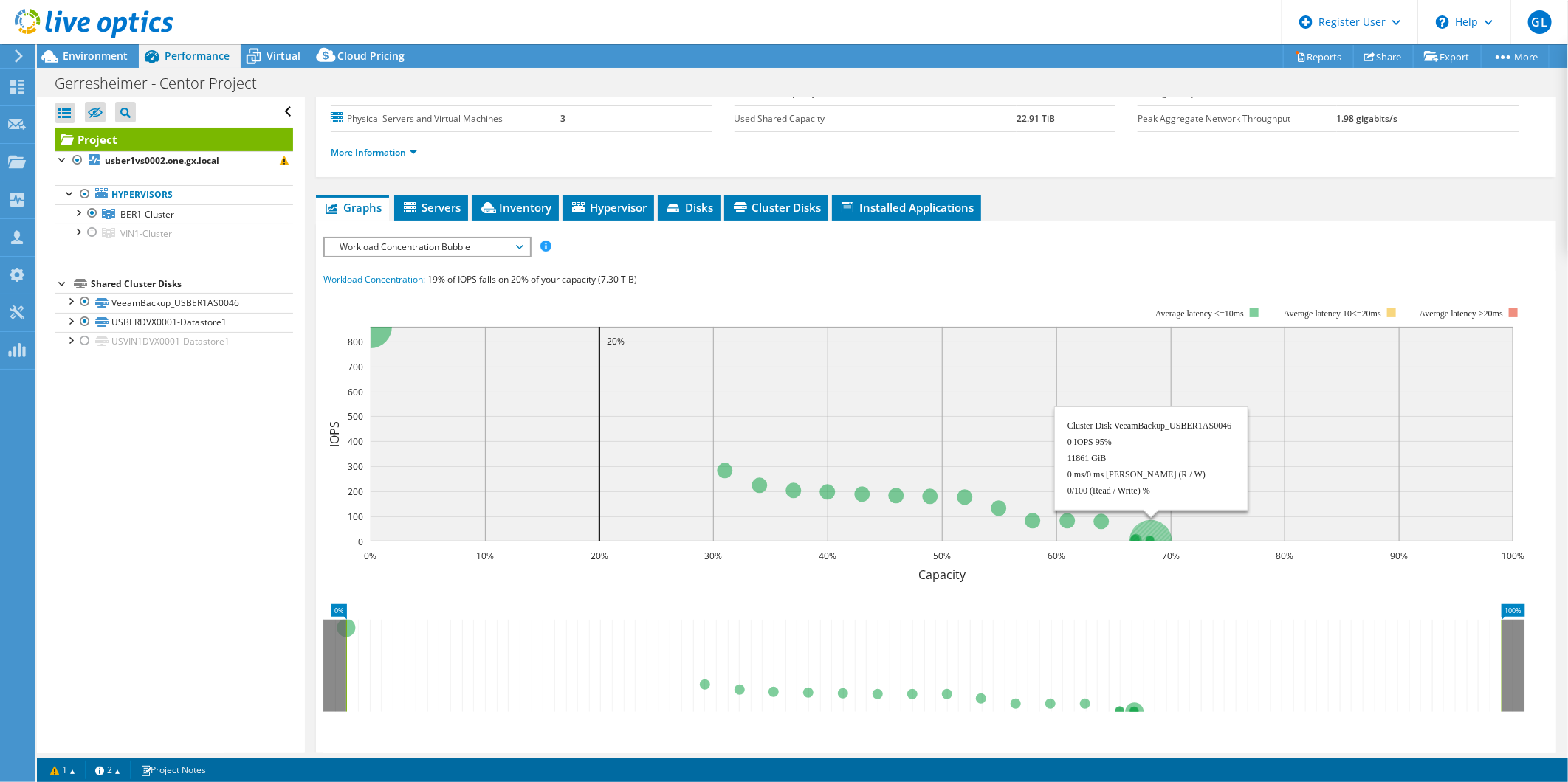
click at [1154, 521] on circle at bounding box center [1151, 542] width 43 height 43
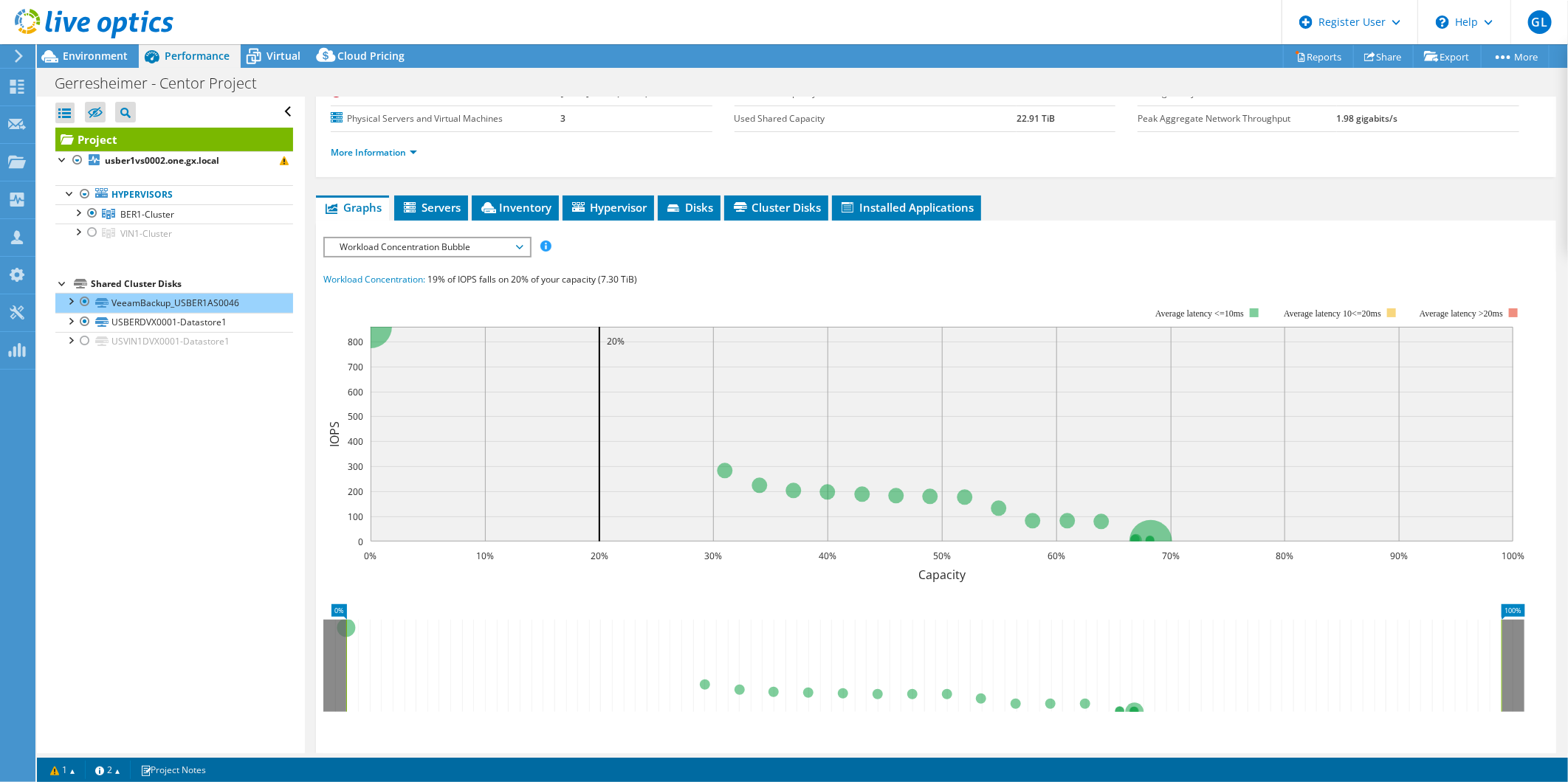
click at [197, 525] on div "Open All Close All Hide Excluded Nodes Project Tree Filter" at bounding box center [170, 425] width 267 height 656
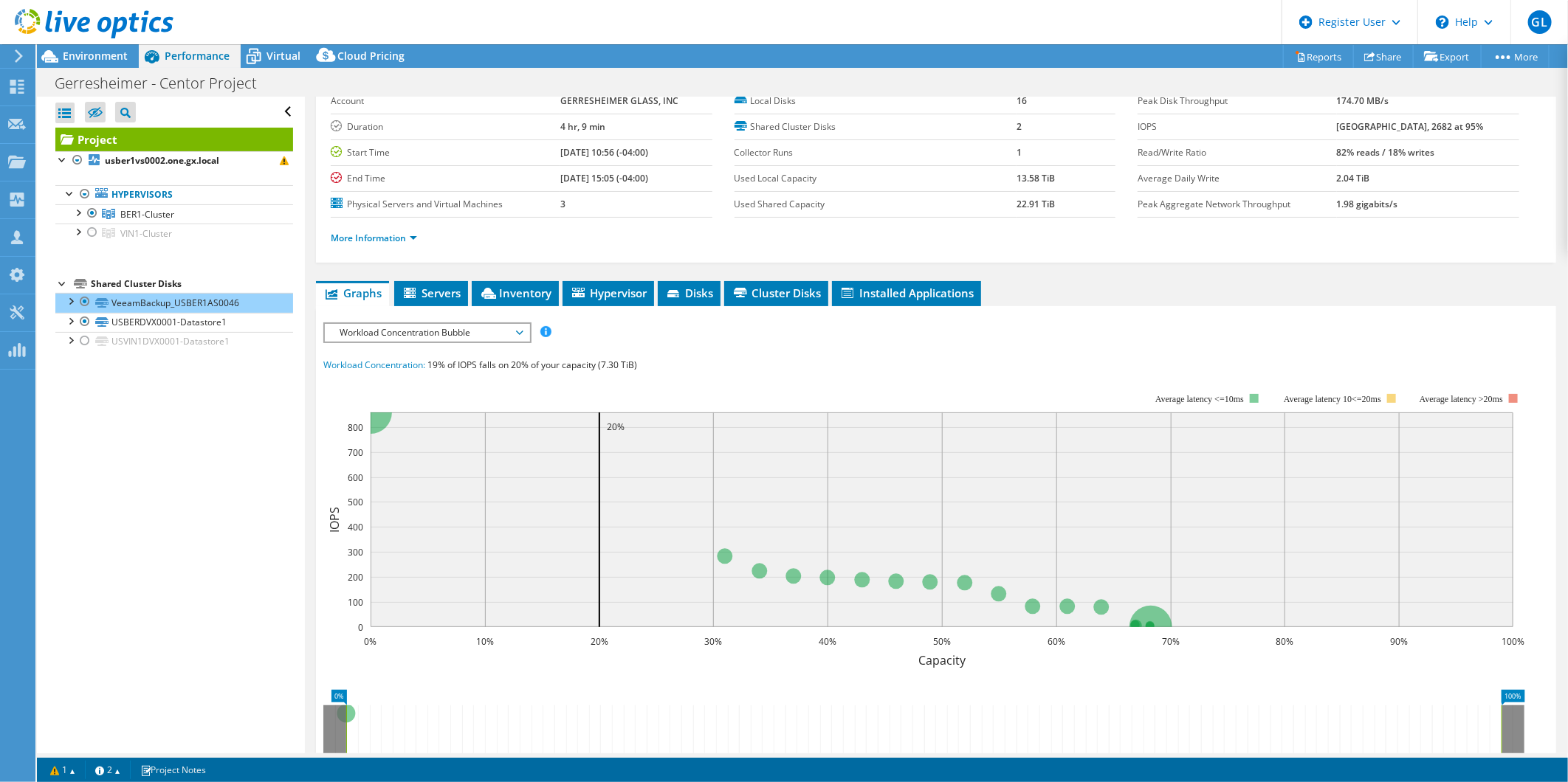
scroll to position [0, 0]
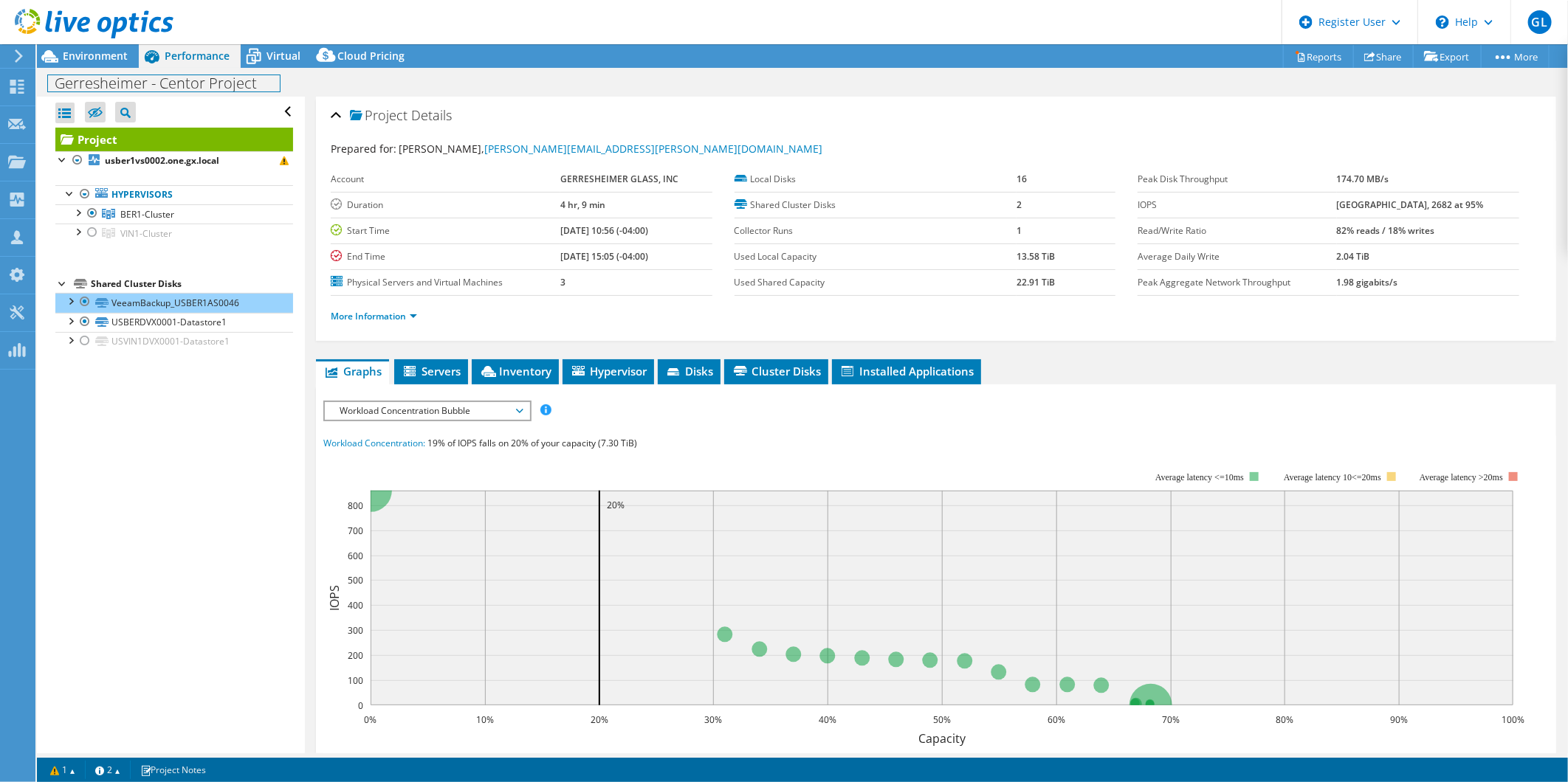
click at [106, 69] on div "Gerresheimer - Centor Project Print" at bounding box center [802, 83] width 1531 height 28
click at [106, 62] on span "Environment" at bounding box center [94, 56] width 65 height 14
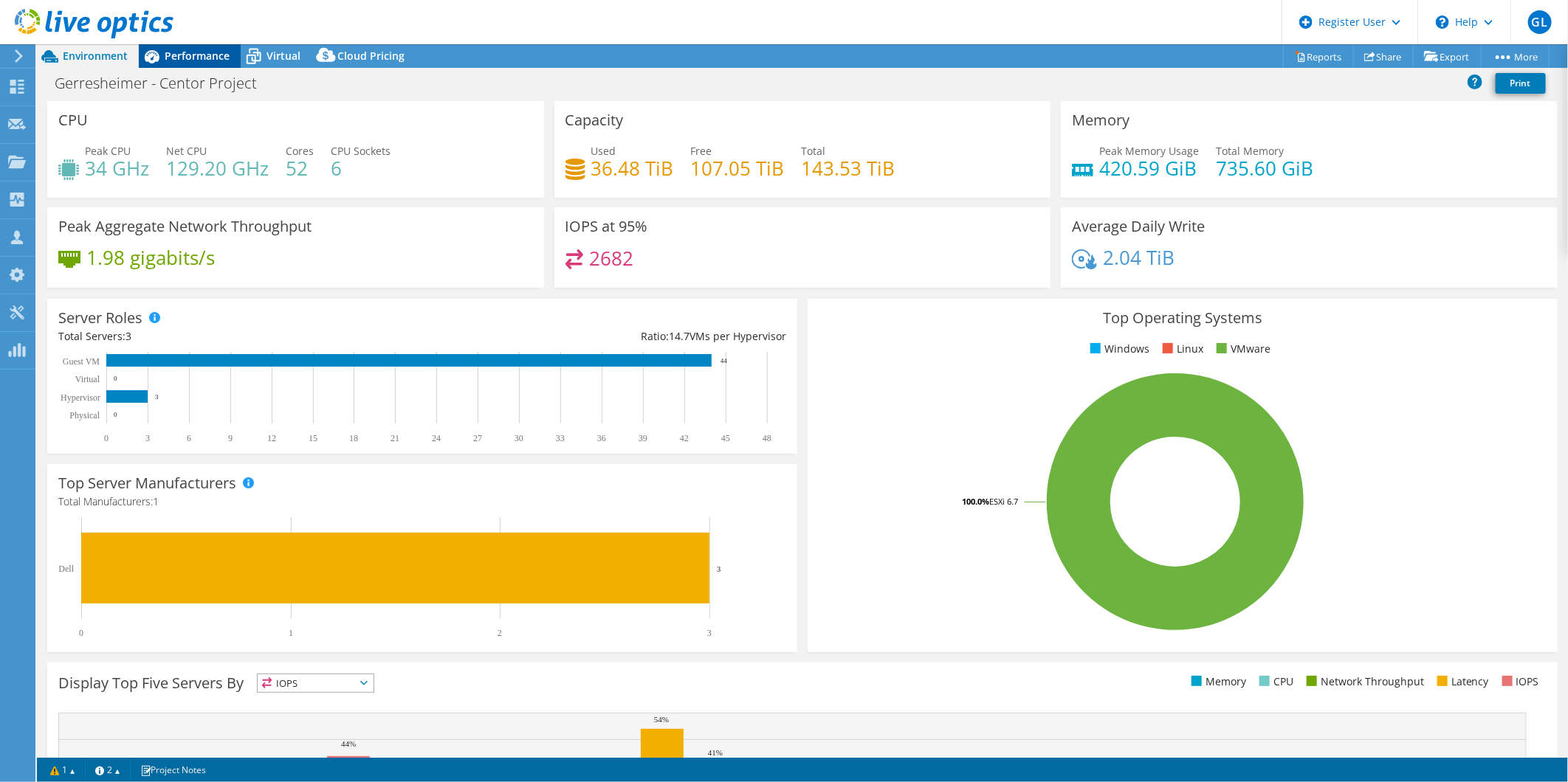
click at [217, 55] on span "Performance" at bounding box center [197, 56] width 65 height 14
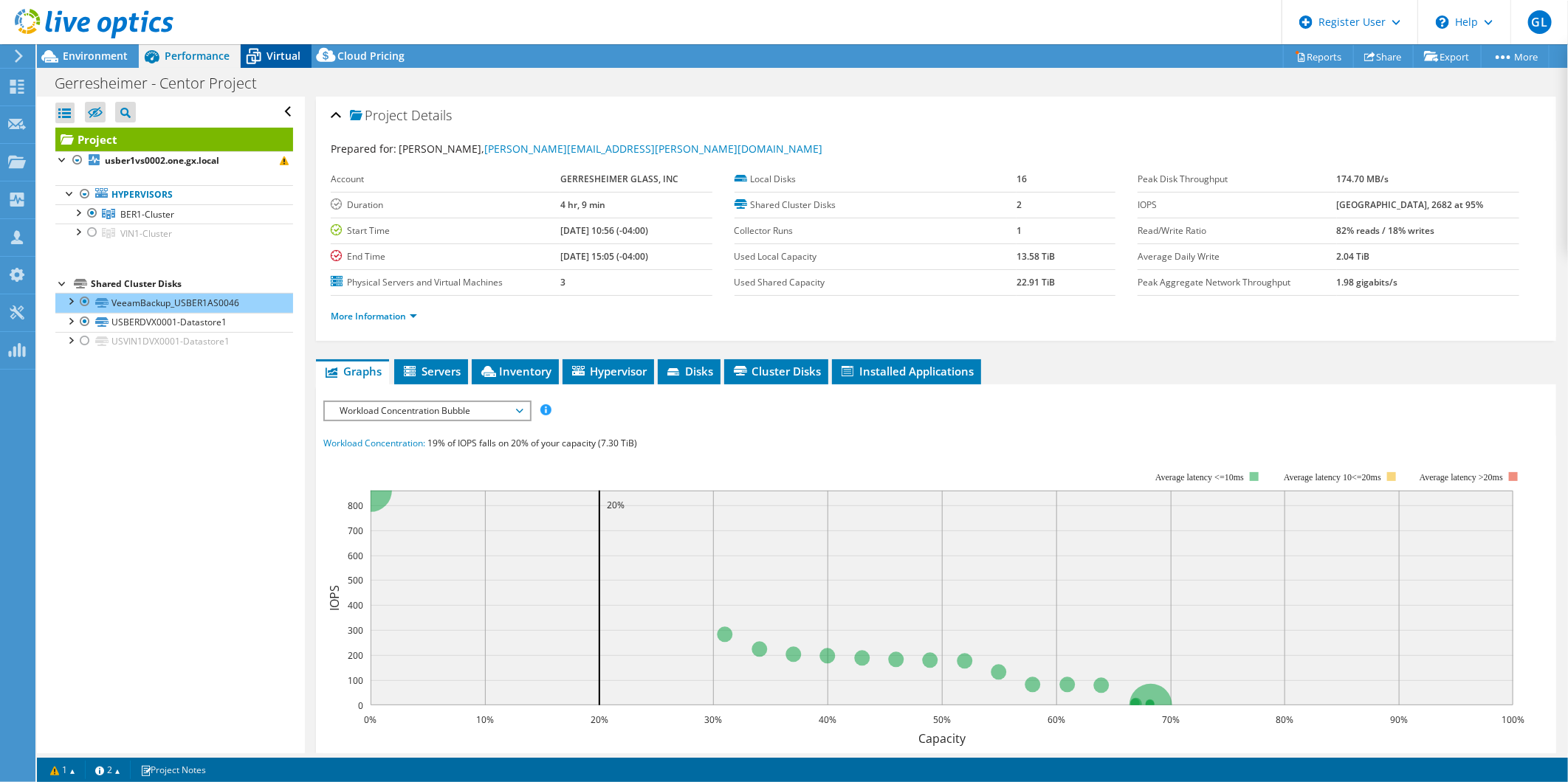
click at [277, 53] on span "Virtual" at bounding box center [283, 56] width 34 height 14
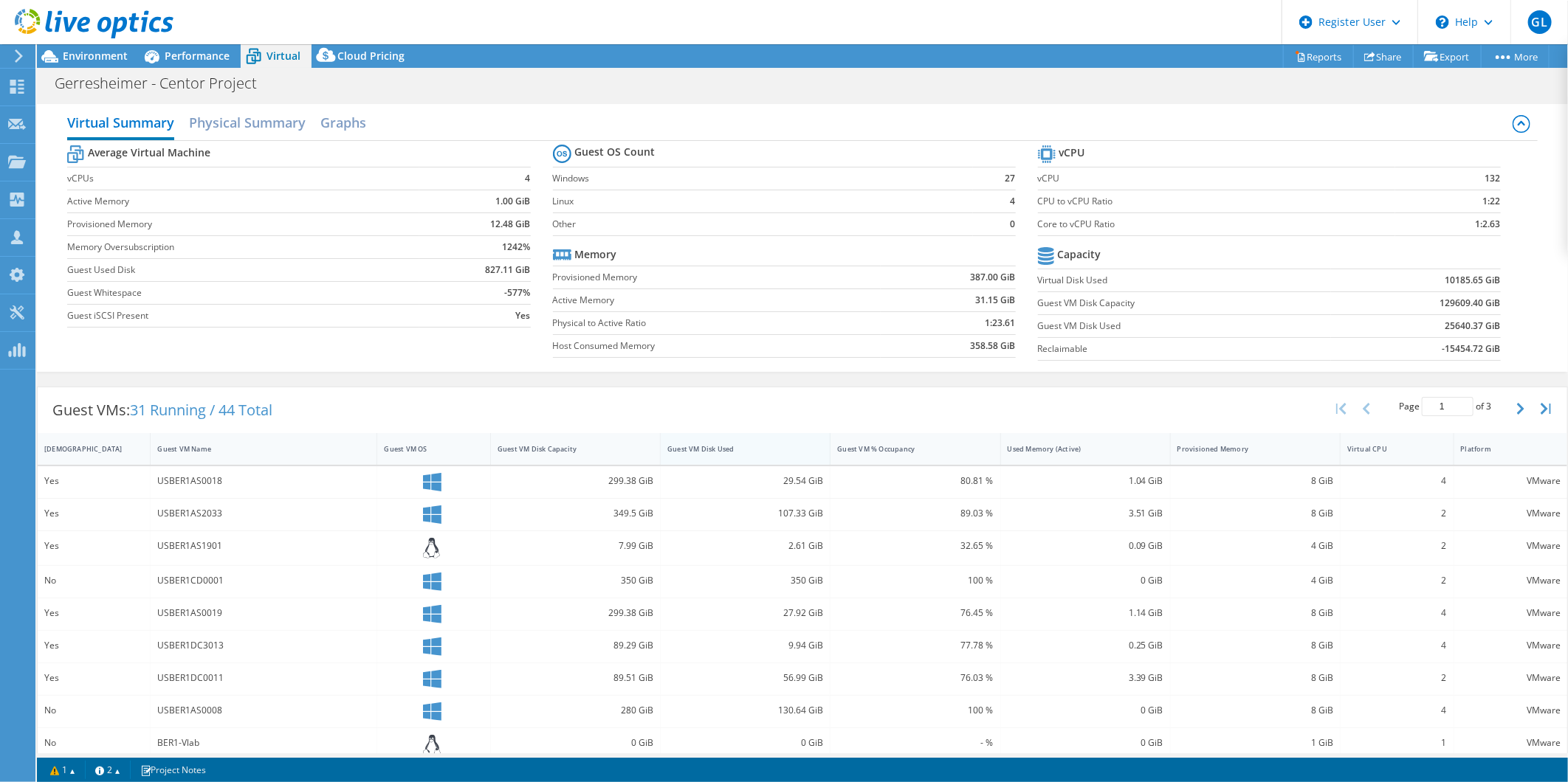
click at [775, 439] on div "Guest VM Disk Used" at bounding box center [736, 449] width 151 height 23
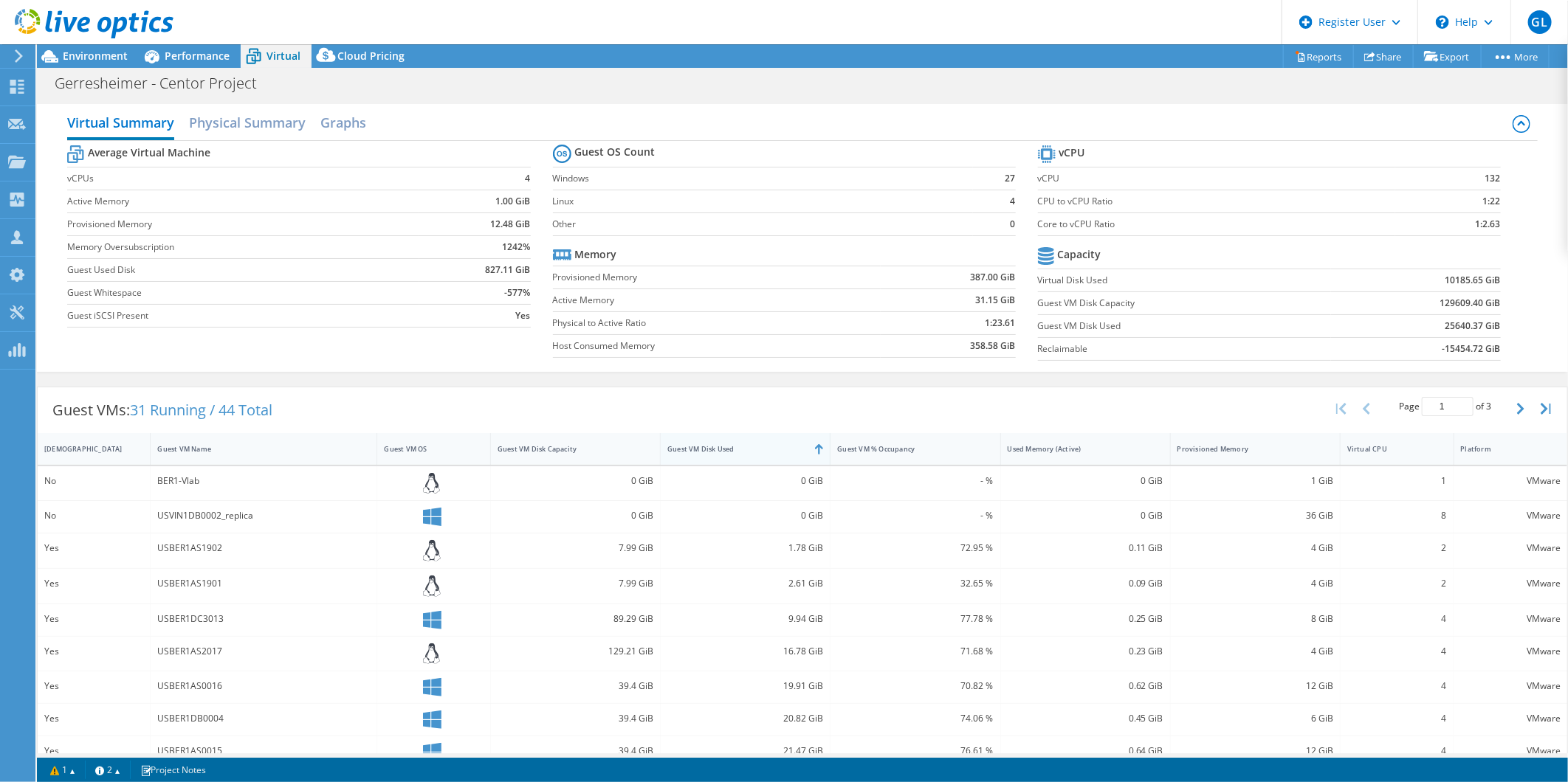
click at [775, 439] on div "Guest VM Disk Used" at bounding box center [736, 449] width 151 height 23
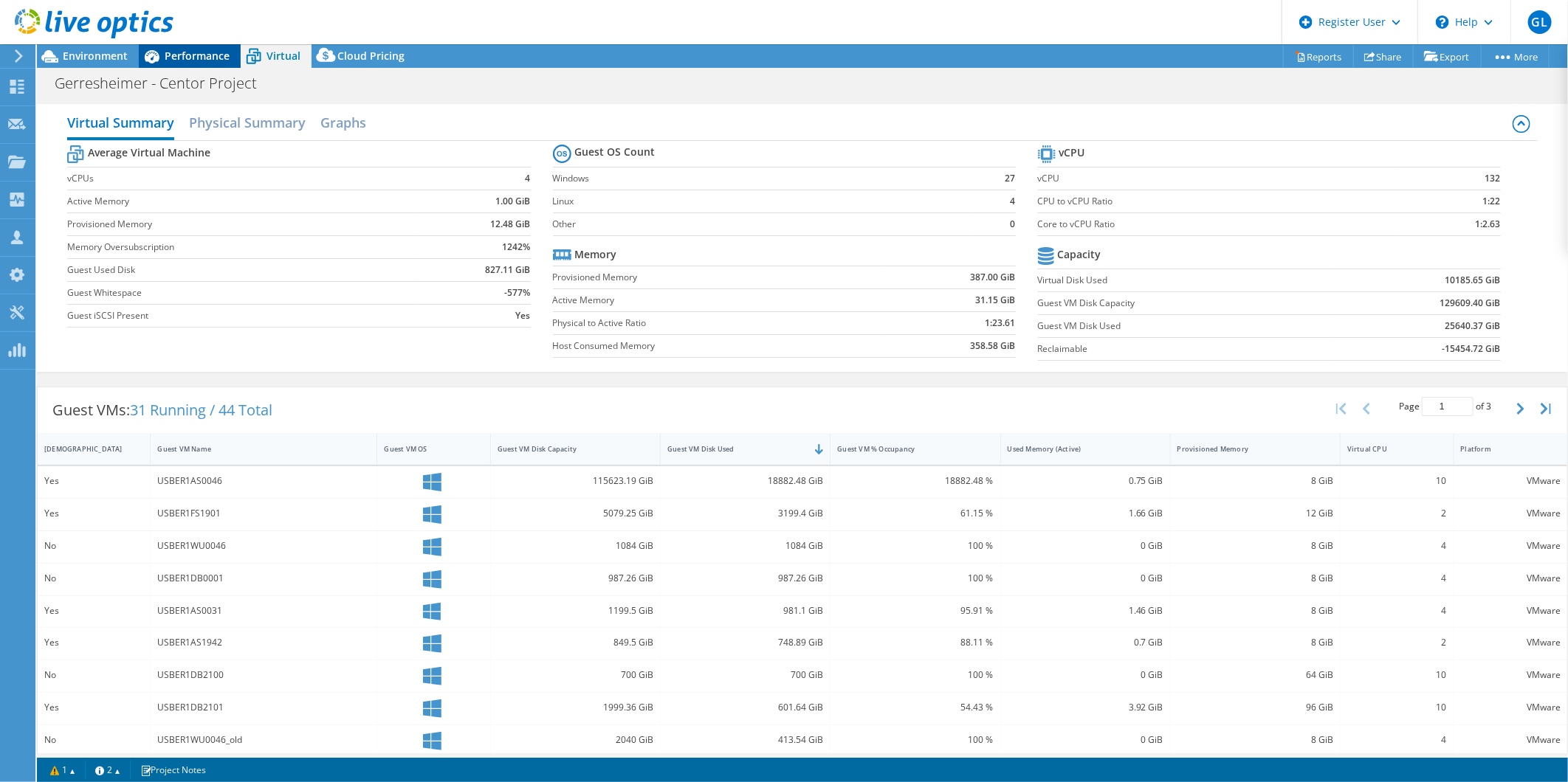
click at [234, 49] on div "Performance" at bounding box center [190, 56] width 102 height 24
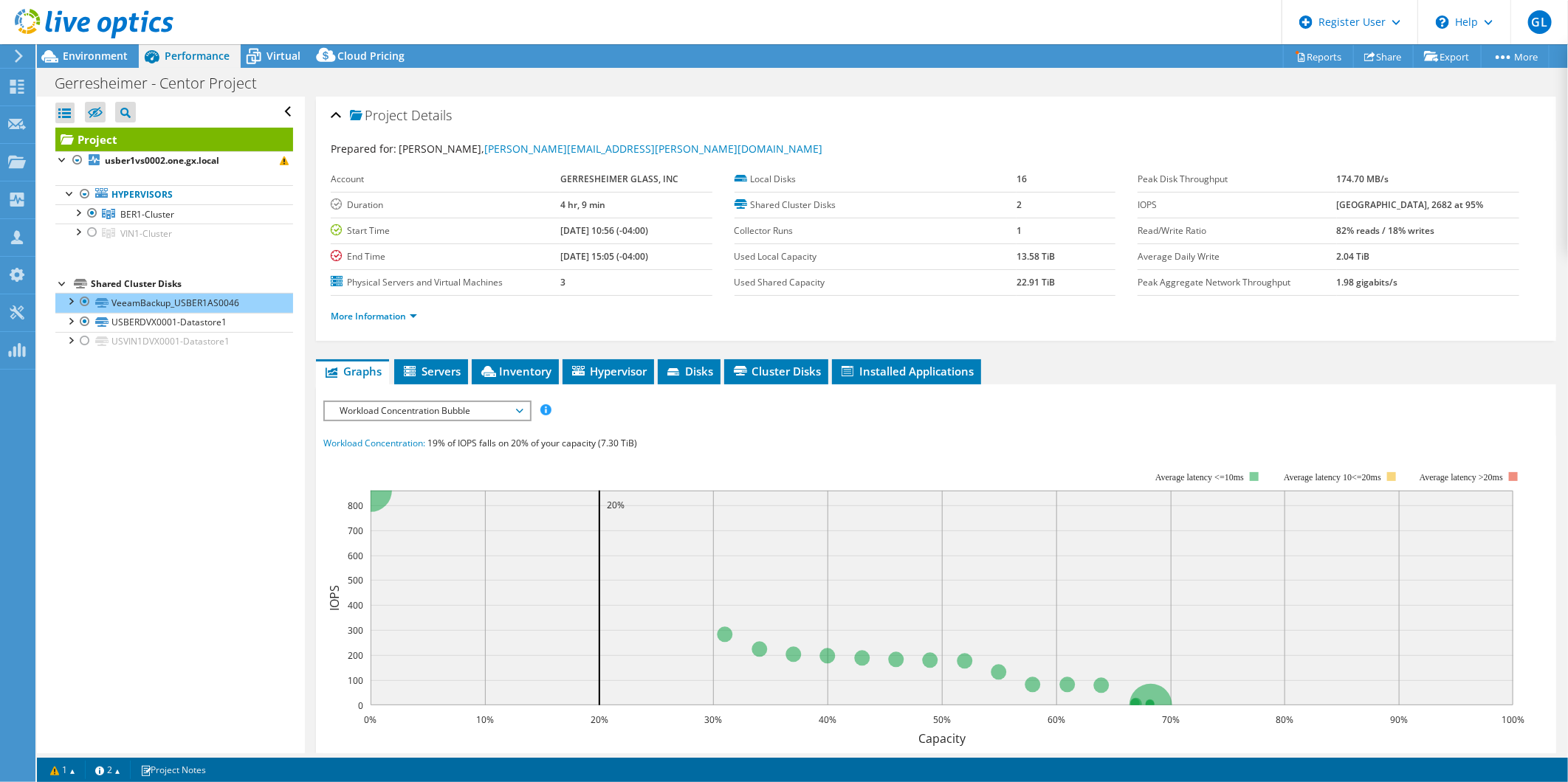
click at [418, 312] on li "More Information" at bounding box center [378, 316] width 95 height 16
click at [410, 321] on li "More Information" at bounding box center [378, 316] width 95 height 16
click at [410, 319] on link "More Information" at bounding box center [373, 316] width 86 height 12
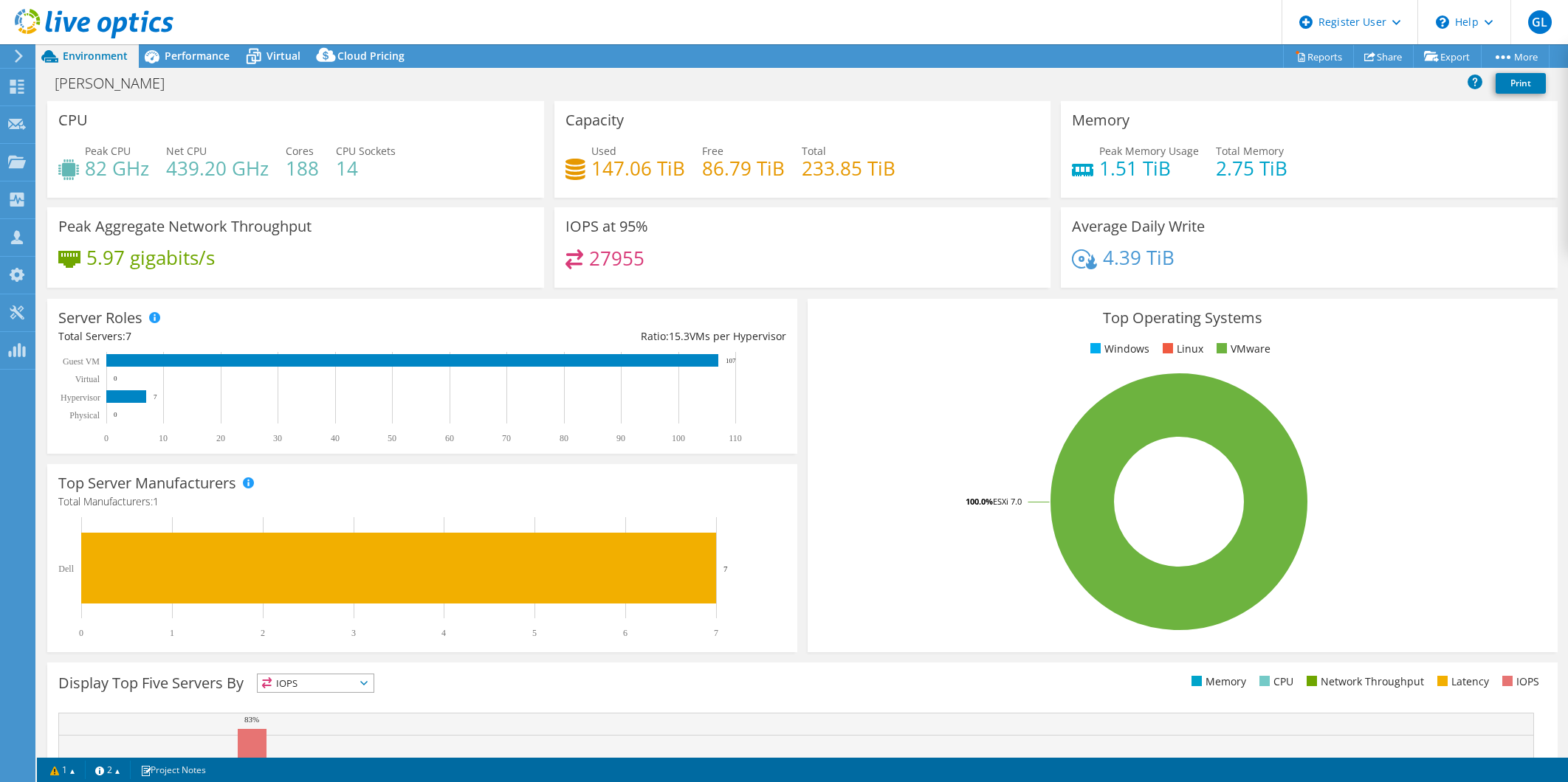
select select "USD"
